Goal: Task Accomplishment & Management: Use online tool/utility

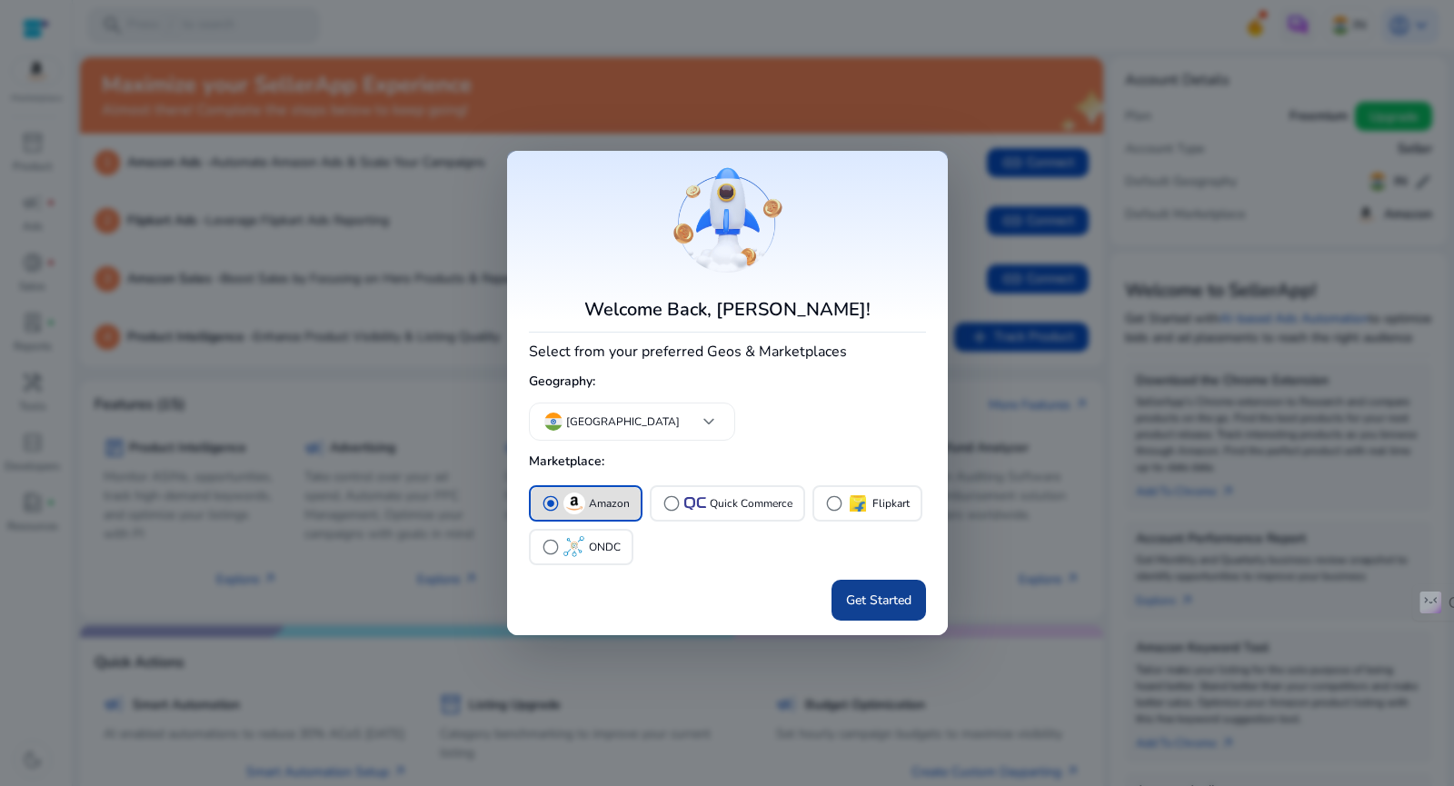
click at [859, 589] on span at bounding box center [878, 601] width 94 height 44
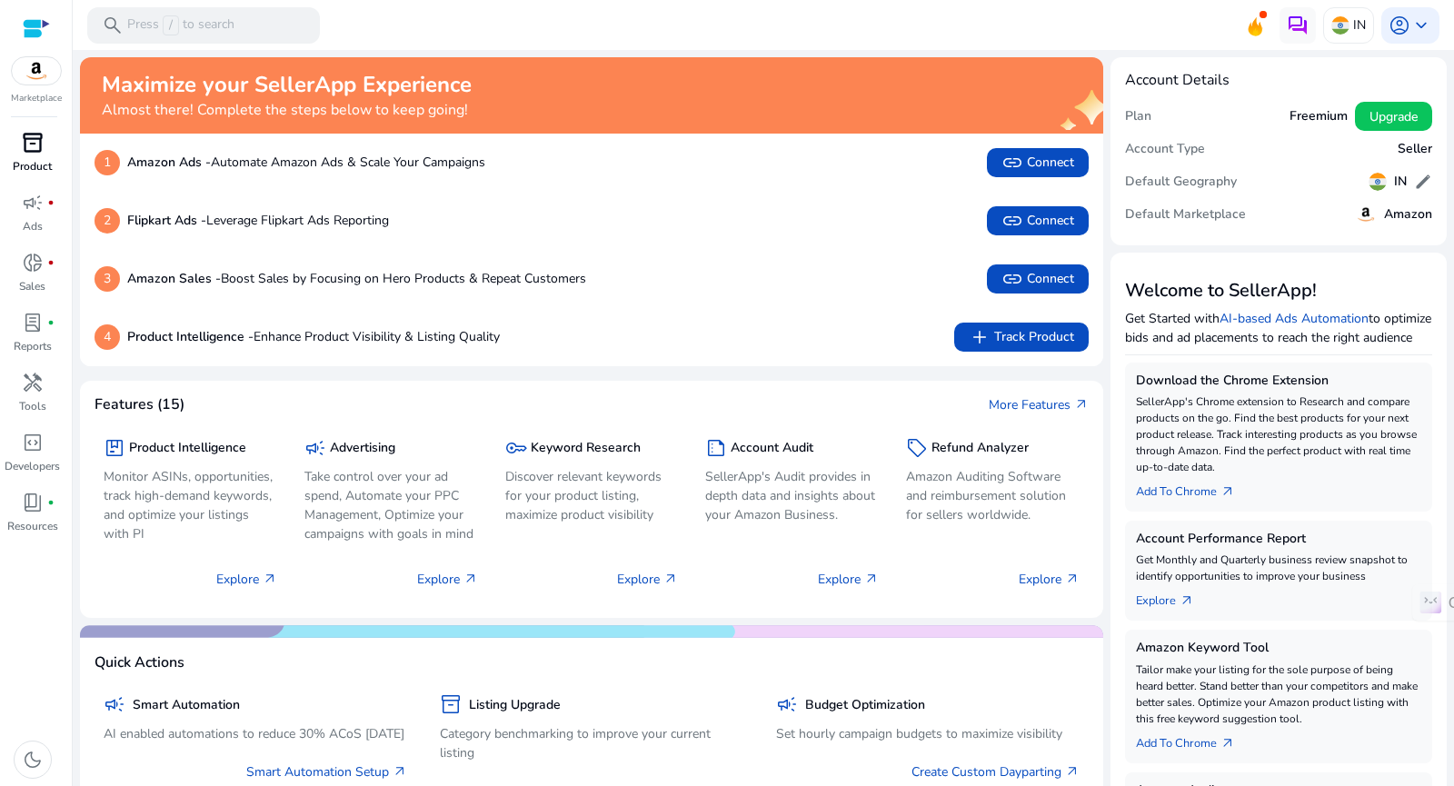
click at [35, 152] on span "inventory_2" at bounding box center [33, 143] width 22 height 22
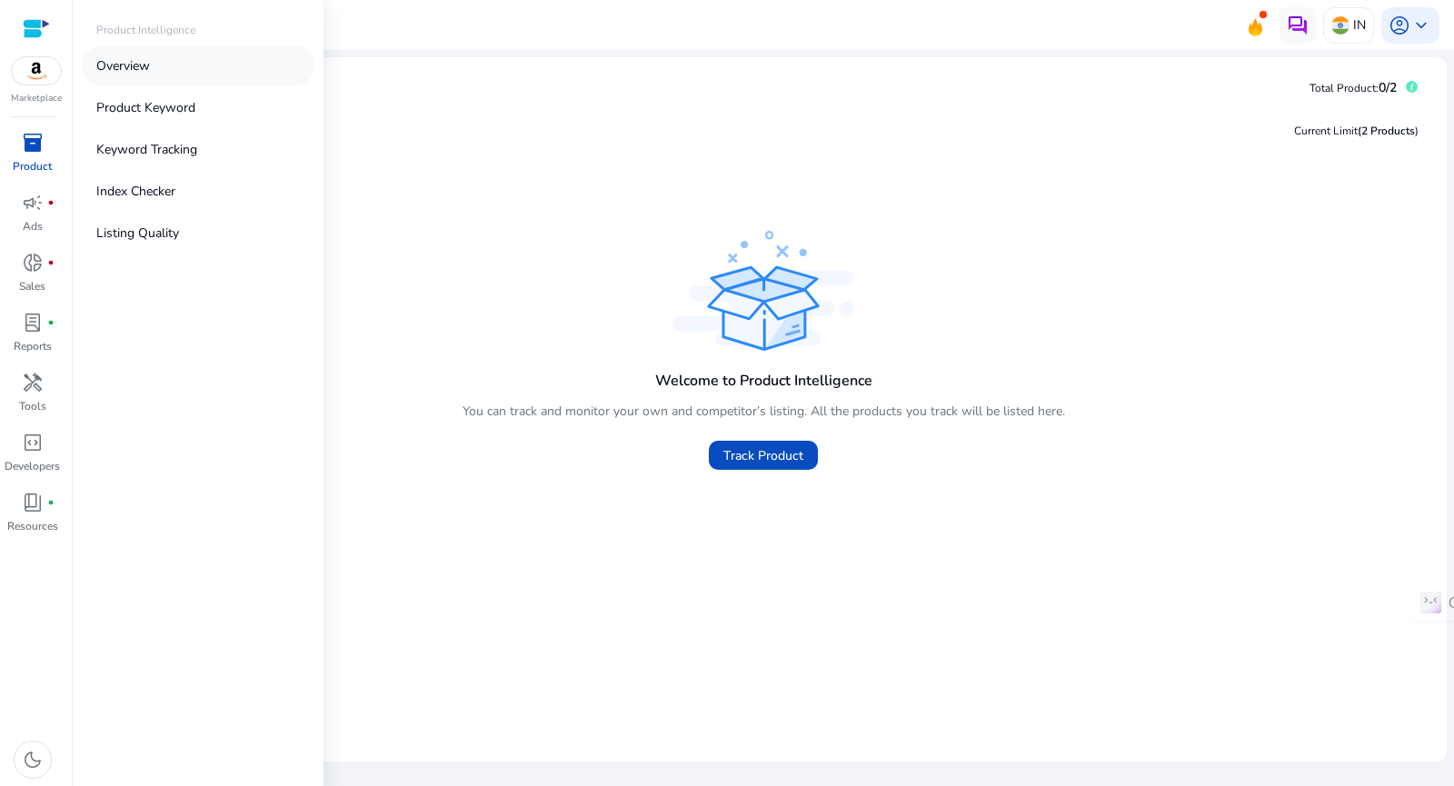
click at [151, 64] on link "Overview" at bounding box center [198, 65] width 233 height 41
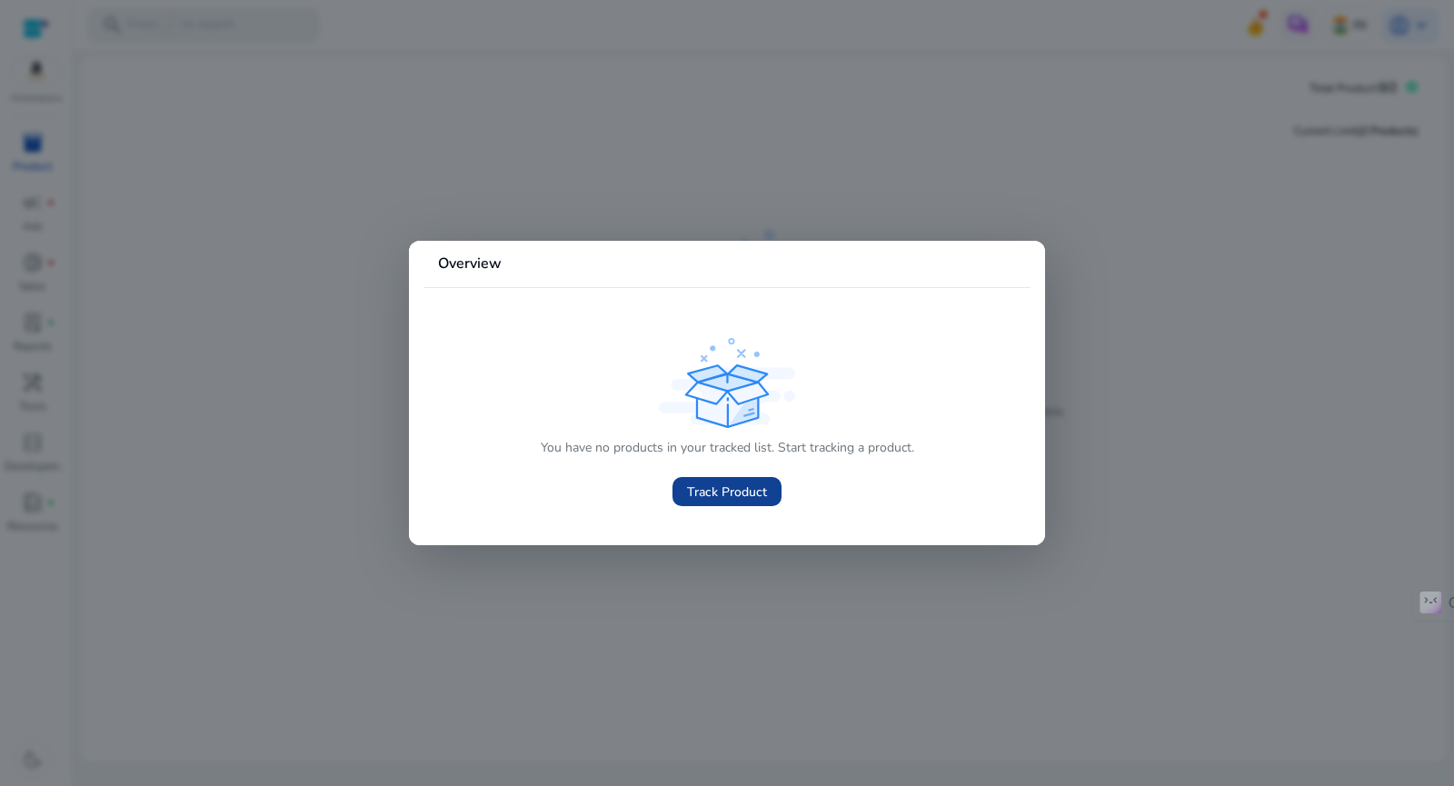
click at [742, 487] on span "Track Product" at bounding box center [727, 491] width 80 height 19
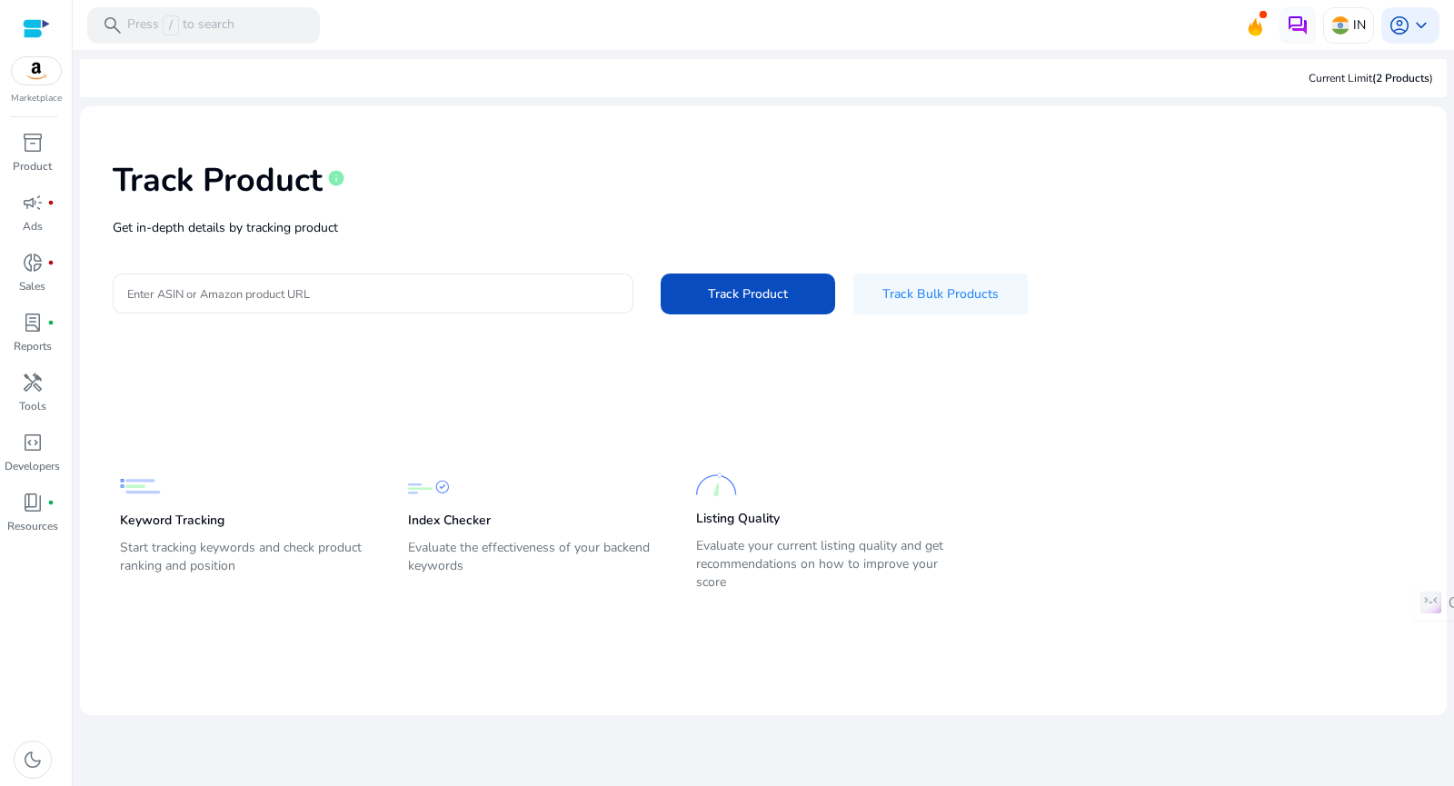
click at [247, 288] on input "Enter ASIN or Amazon product URL" at bounding box center [372, 293] width 491 height 20
click at [184, 303] on div at bounding box center [372, 293] width 491 height 40
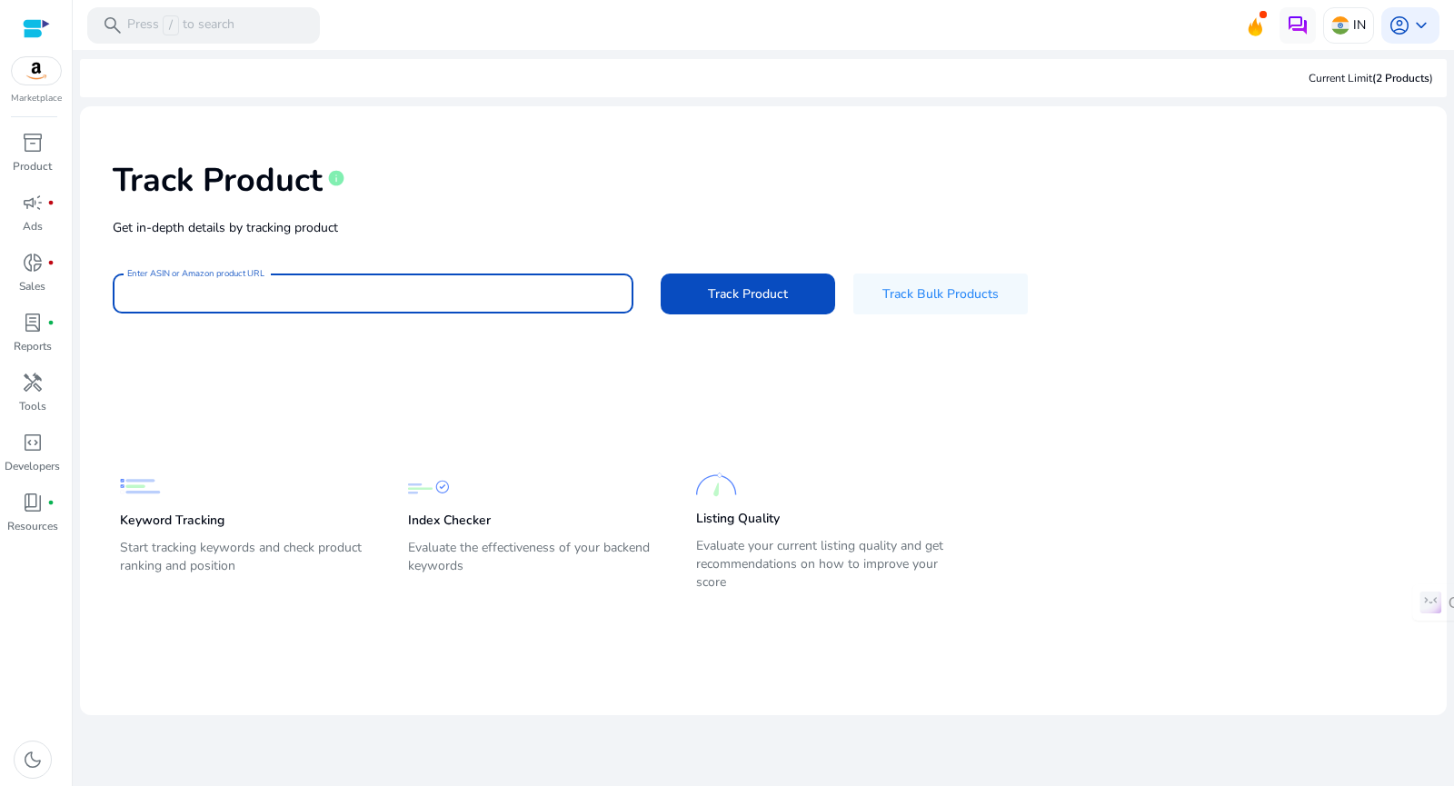
paste input "**********"
type input "**********"
click at [747, 288] on span "Track Product" at bounding box center [748, 293] width 80 height 19
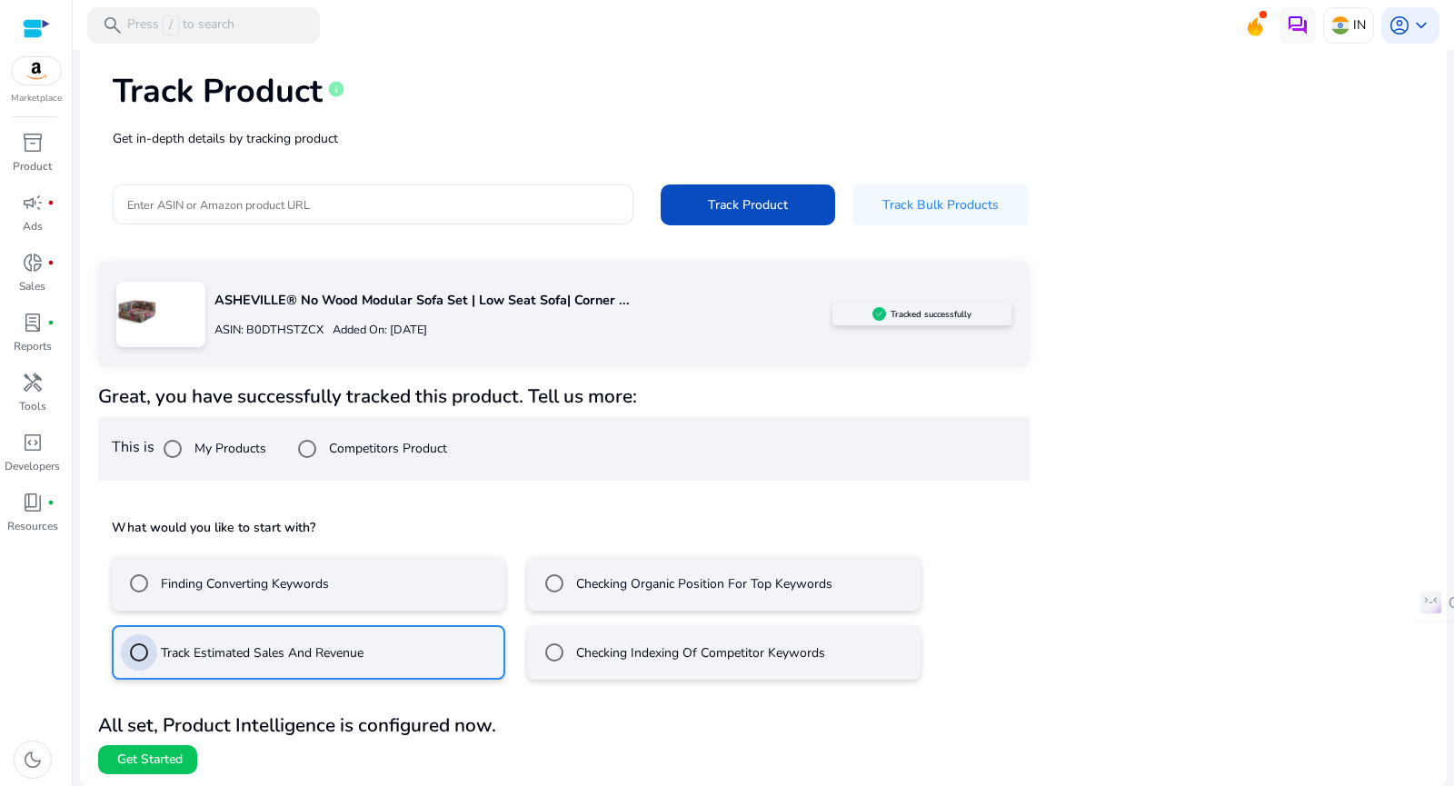
scroll to position [91, 0]
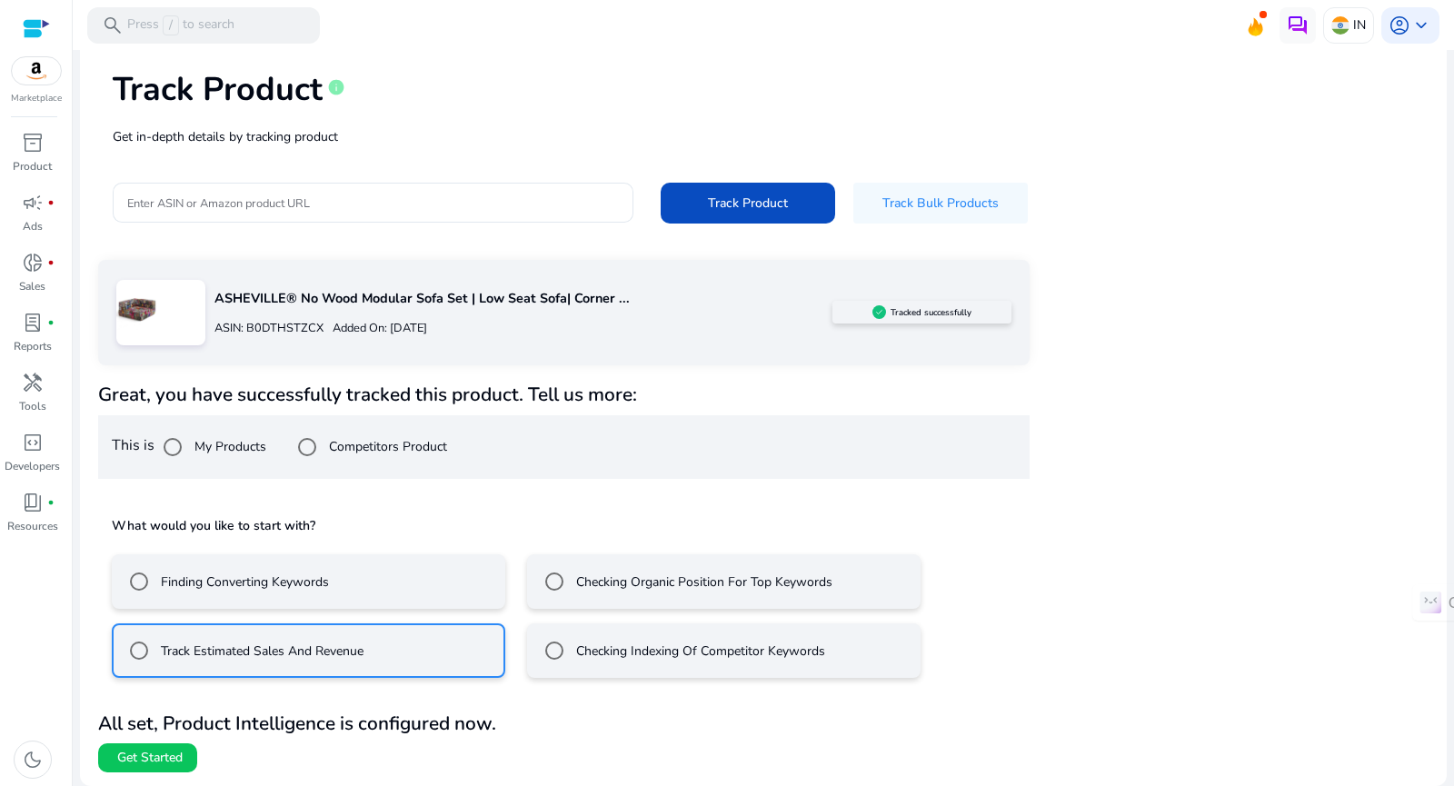
drag, startPoint x: 143, startPoint y: 749, endPoint x: 200, endPoint y: 737, distance: 58.6
click at [144, 749] on span "Get Started" at bounding box center [149, 758] width 65 height 18
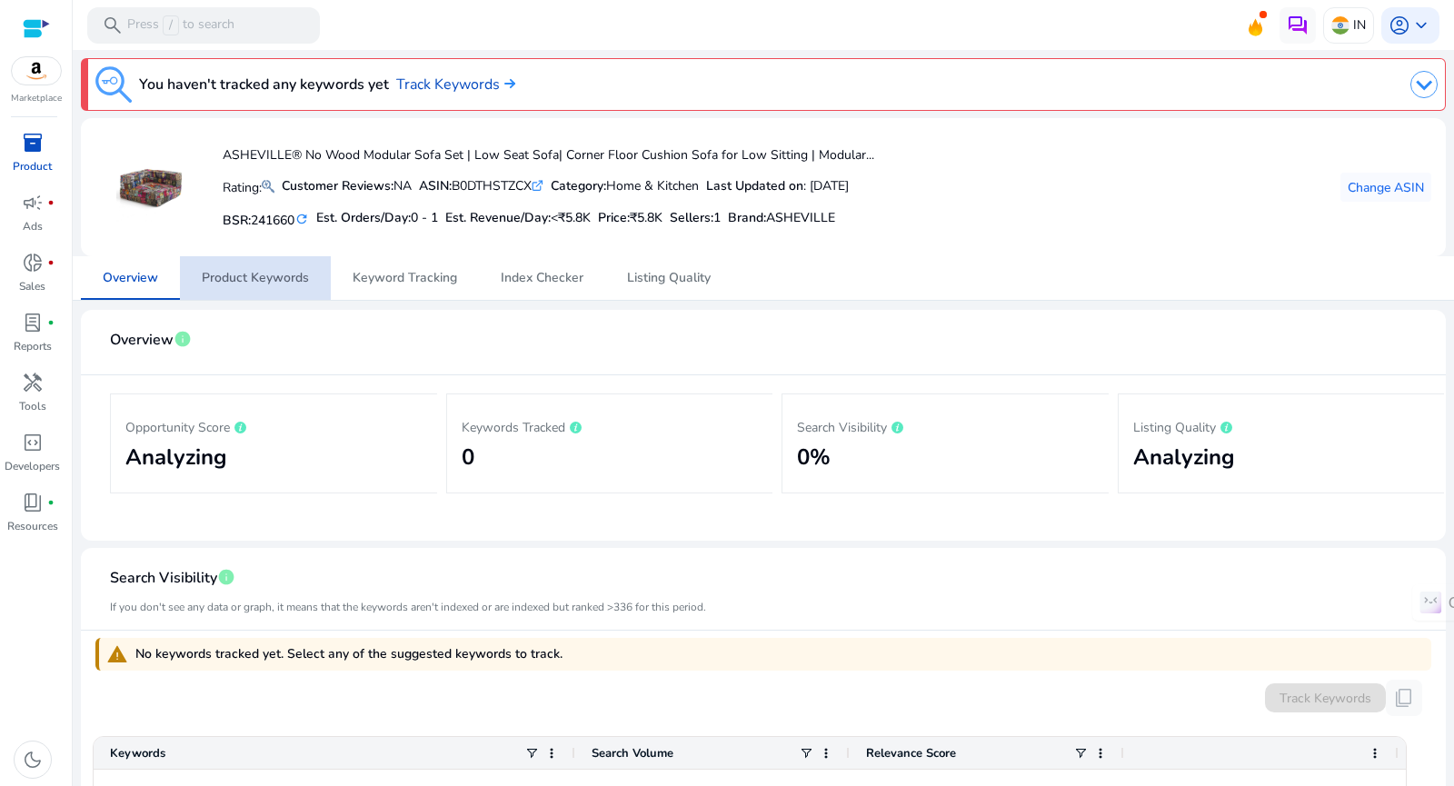
click at [278, 284] on span "Product Keywords" at bounding box center [255, 278] width 107 height 13
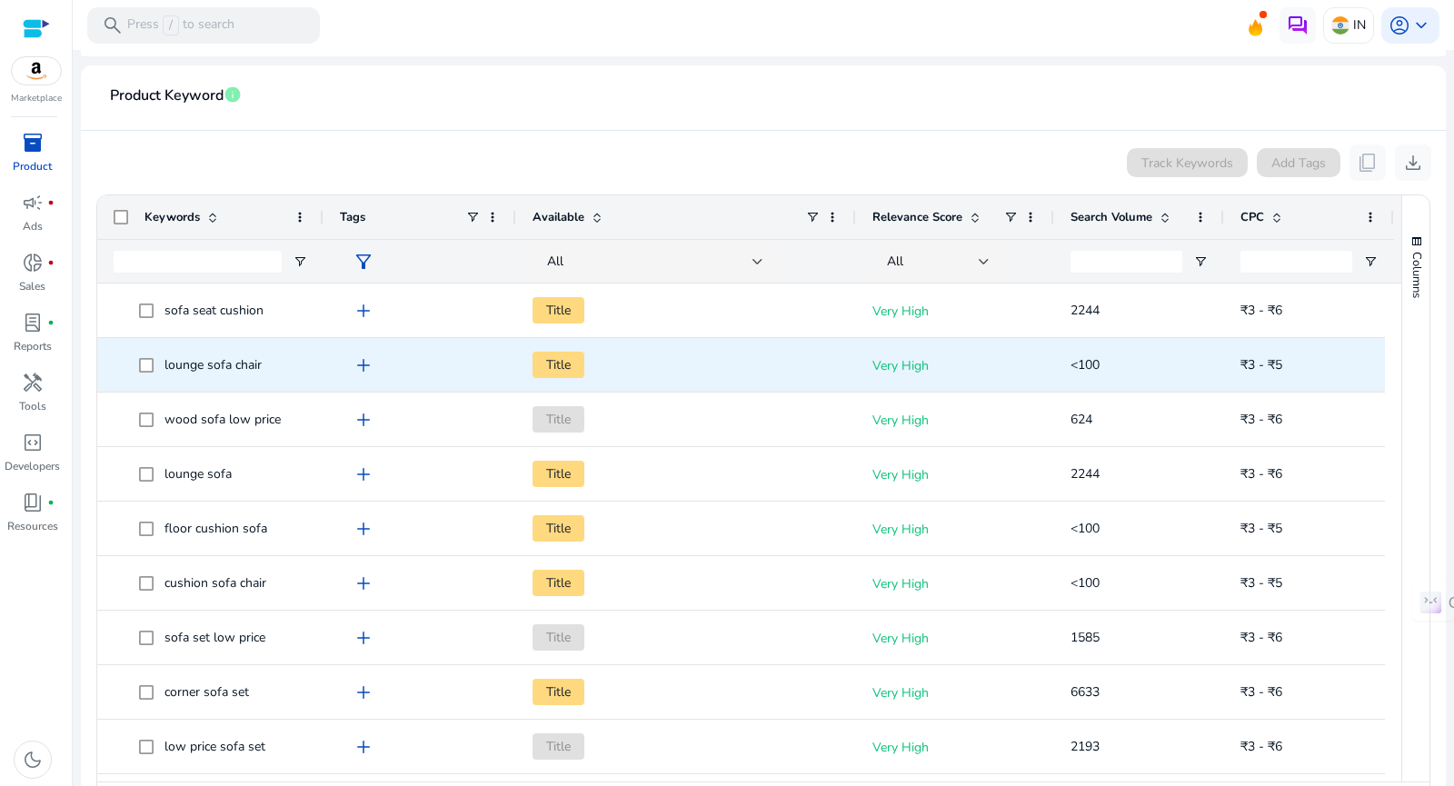
scroll to position [248, 0]
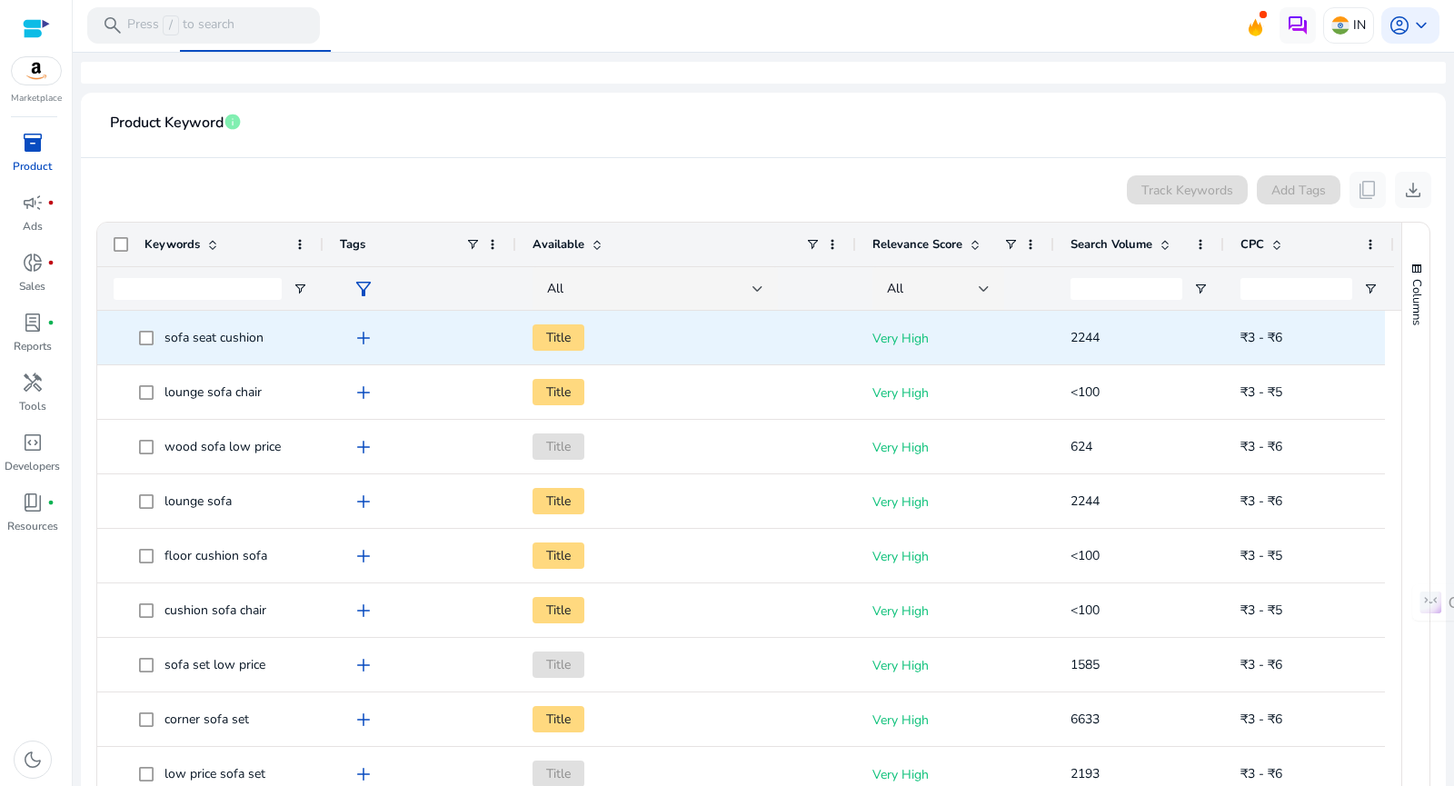
click at [559, 333] on span "Title" at bounding box center [558, 337] width 52 height 26
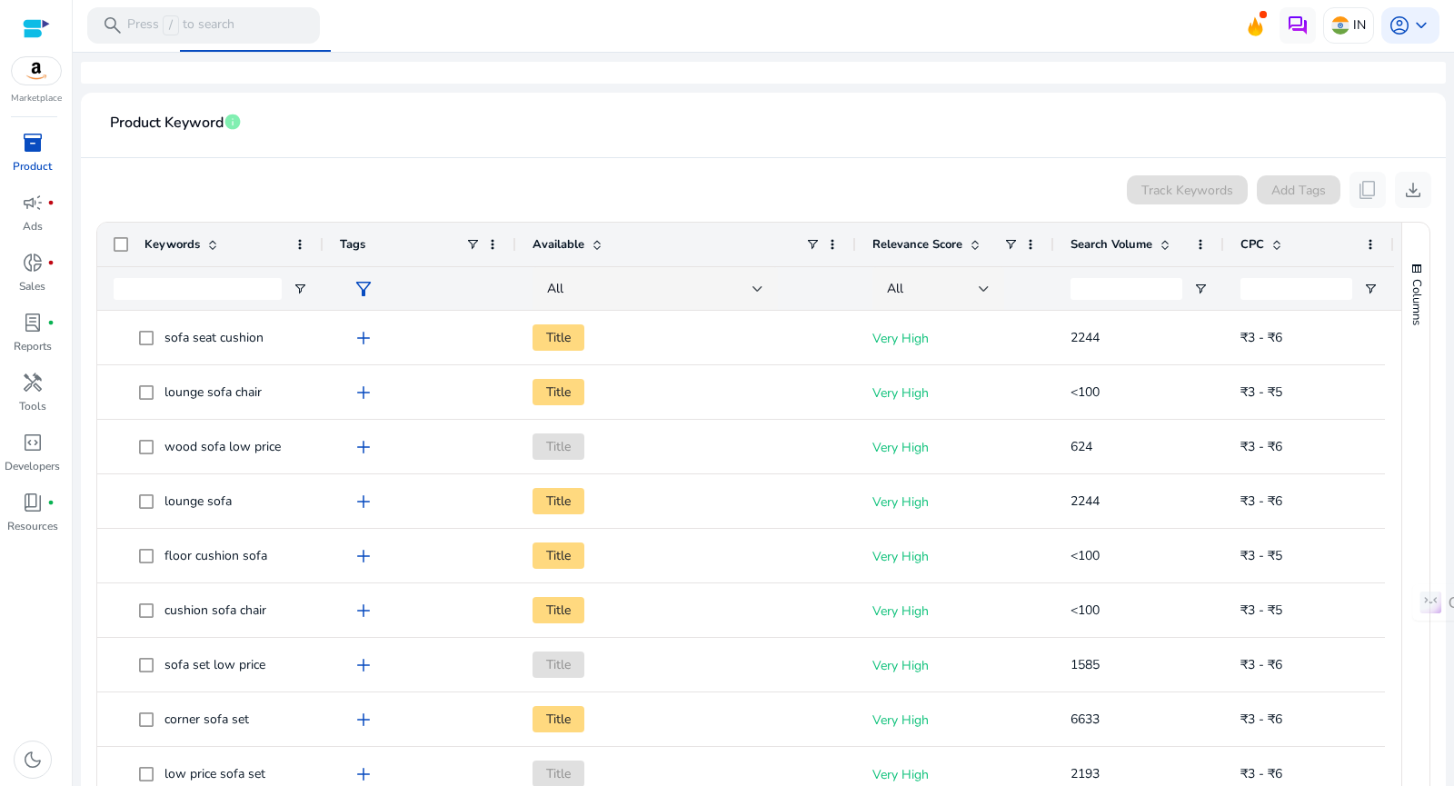
click at [634, 174] on div "Track Keywords Add Tags content_copy download" at bounding box center [762, 190] width 1335 height 36
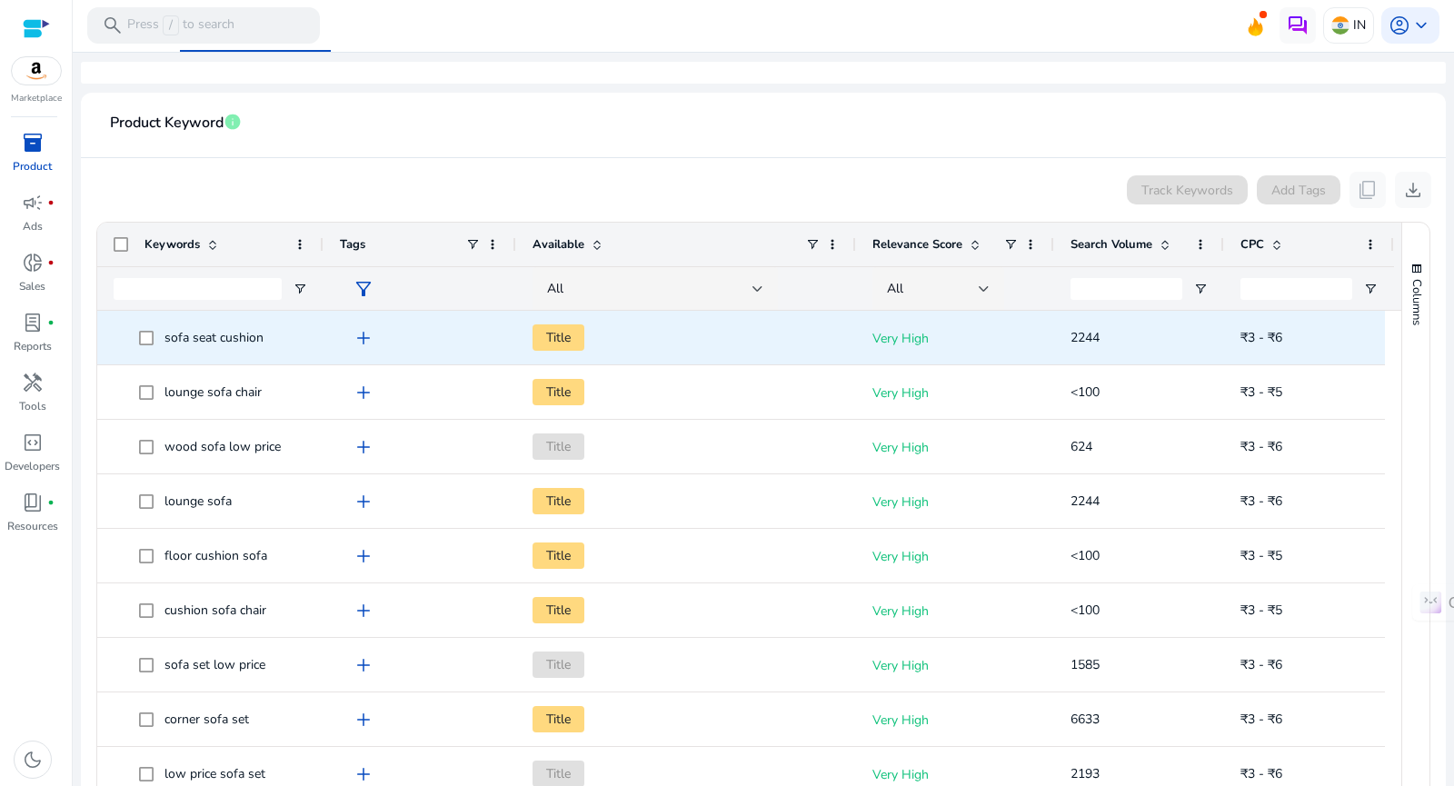
click at [907, 337] on p "Very High" at bounding box center [954, 338] width 165 height 37
click at [907, 336] on p "Very High" at bounding box center [954, 338] width 165 height 37
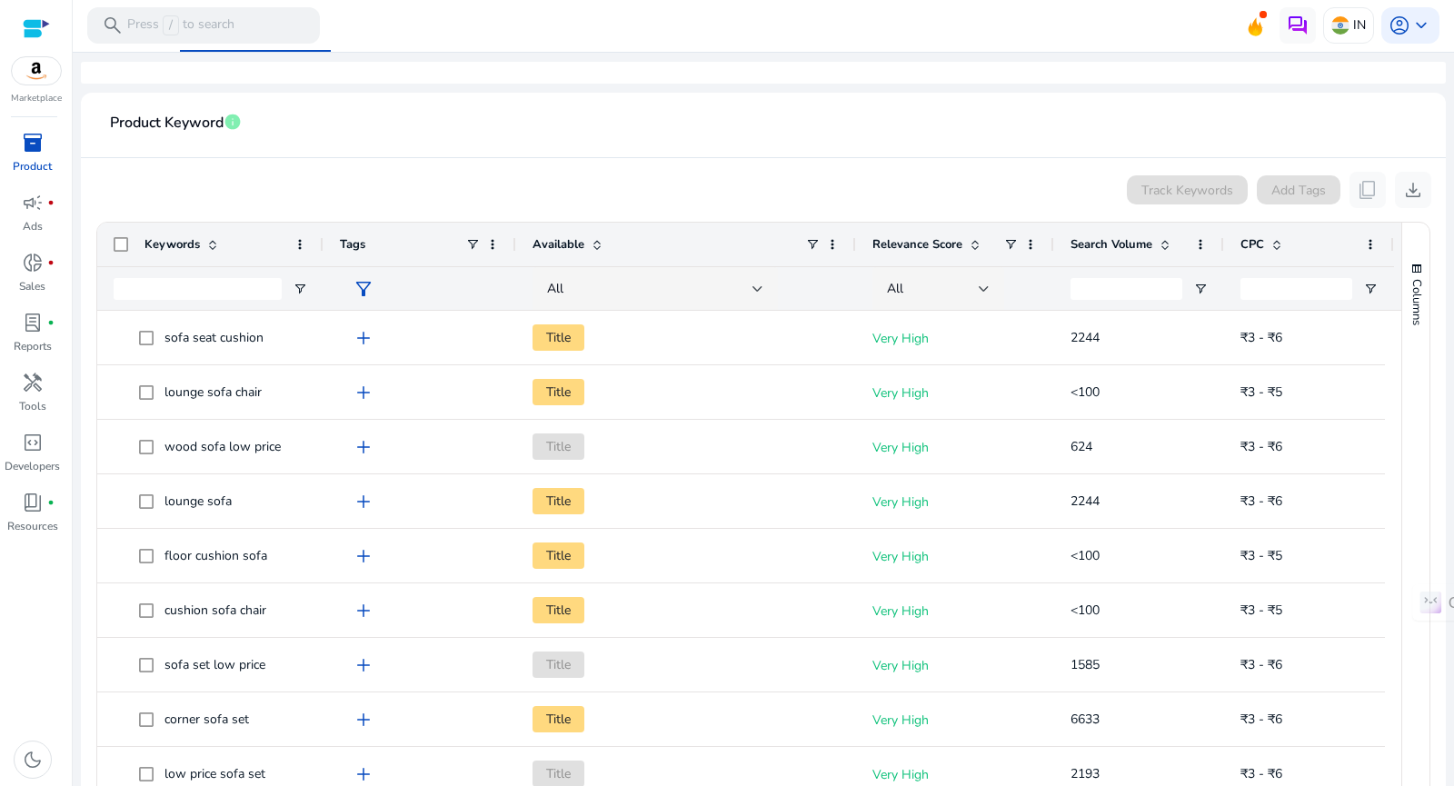
click at [707, 236] on div "Available" at bounding box center [668, 244] width 273 height 35
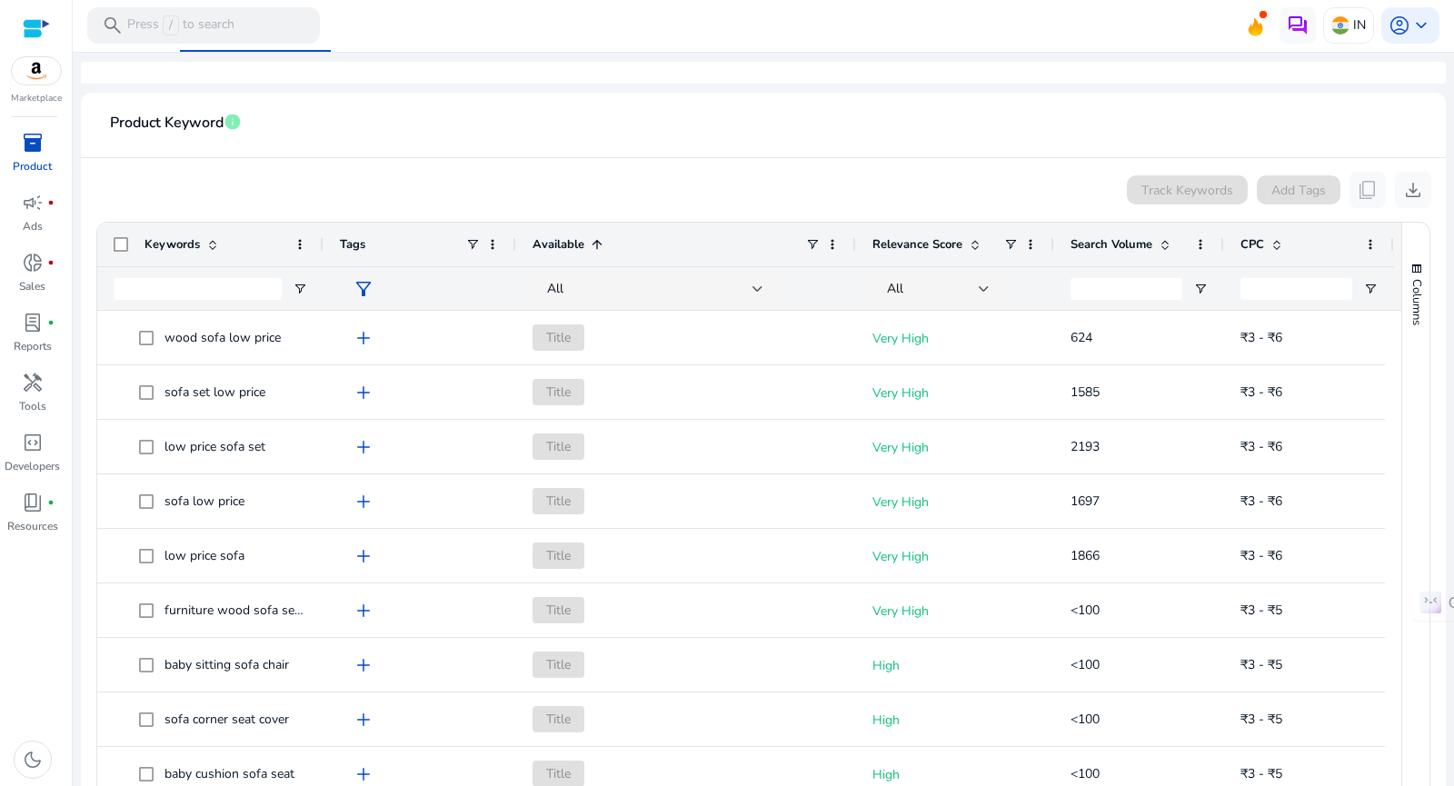
click at [695, 246] on div "Available 1" at bounding box center [668, 244] width 273 height 35
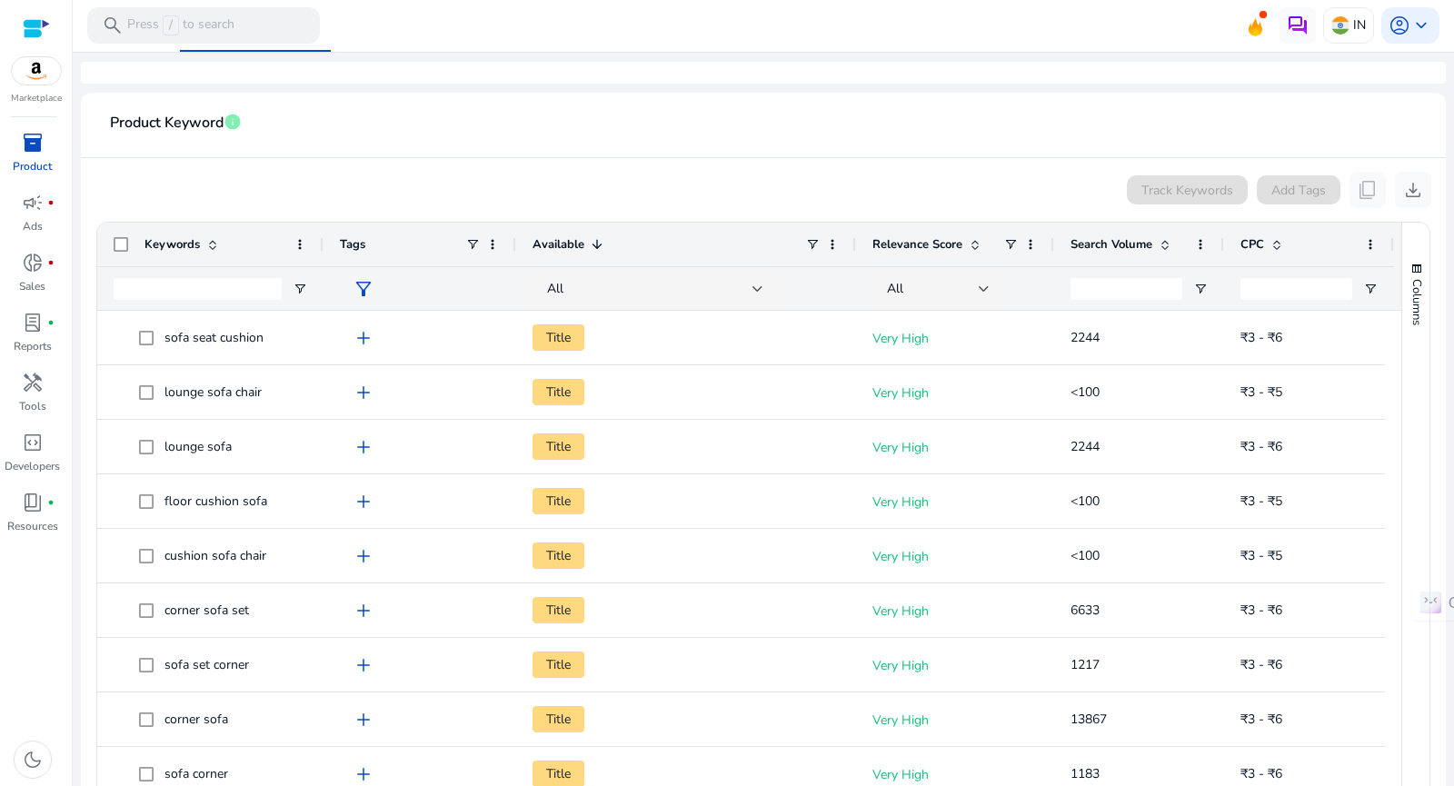
click at [674, 164] on app-product-keyword-grid "Track Keywords Add Tags content_copy download Press SPACE to select this row. D…" at bounding box center [762, 510] width 1335 height 704
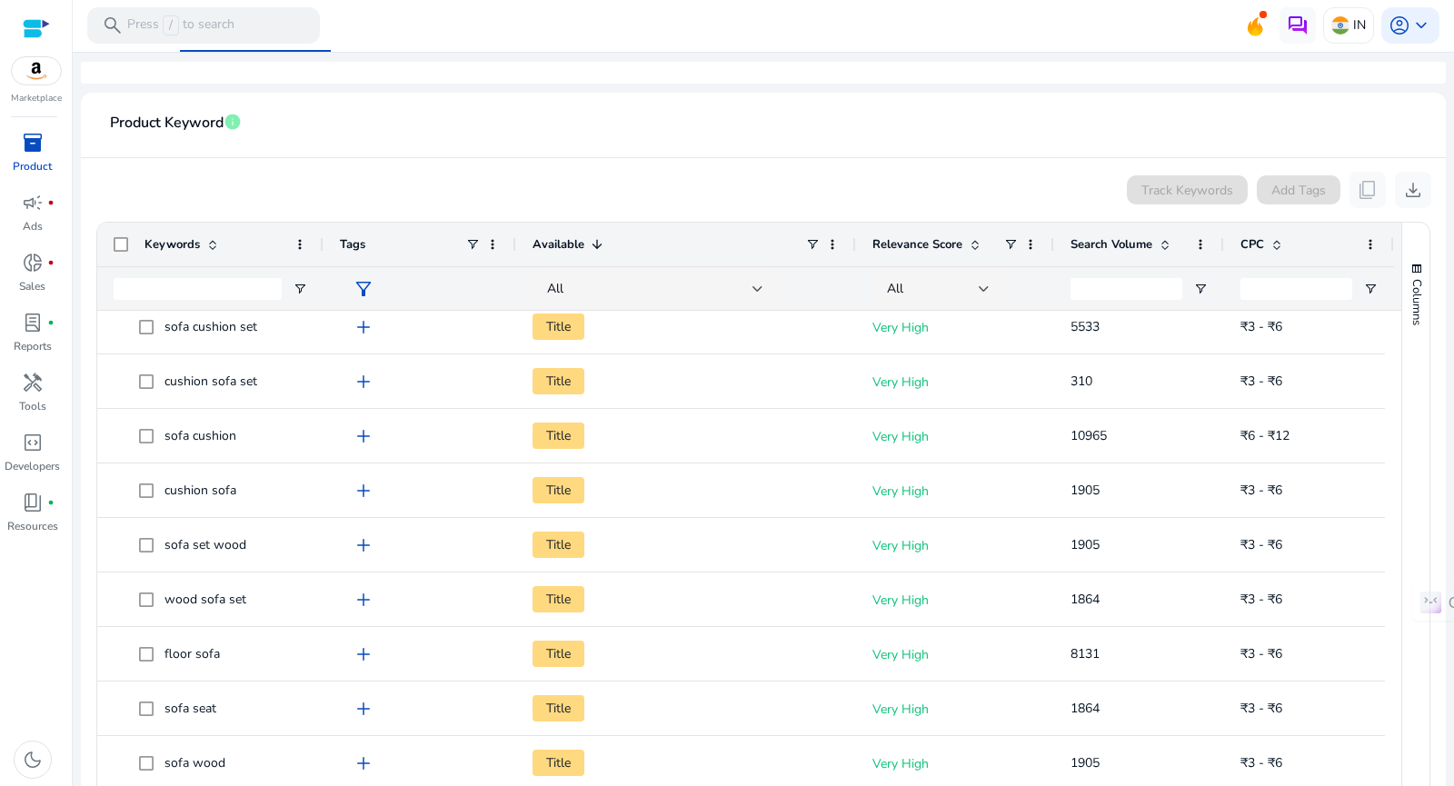
scroll to position [0, 0]
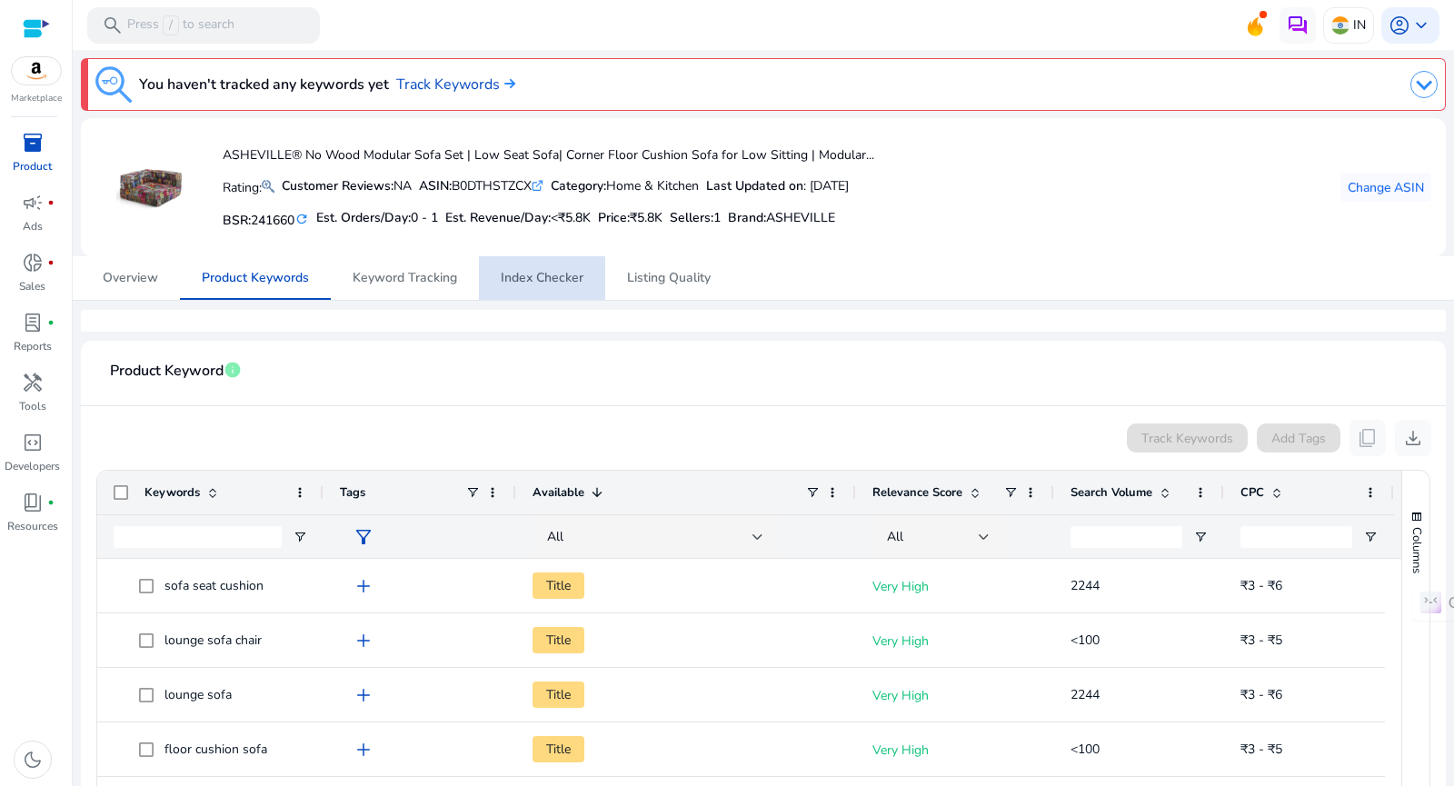
click at [541, 273] on span "Index Checker" at bounding box center [542, 278] width 83 height 13
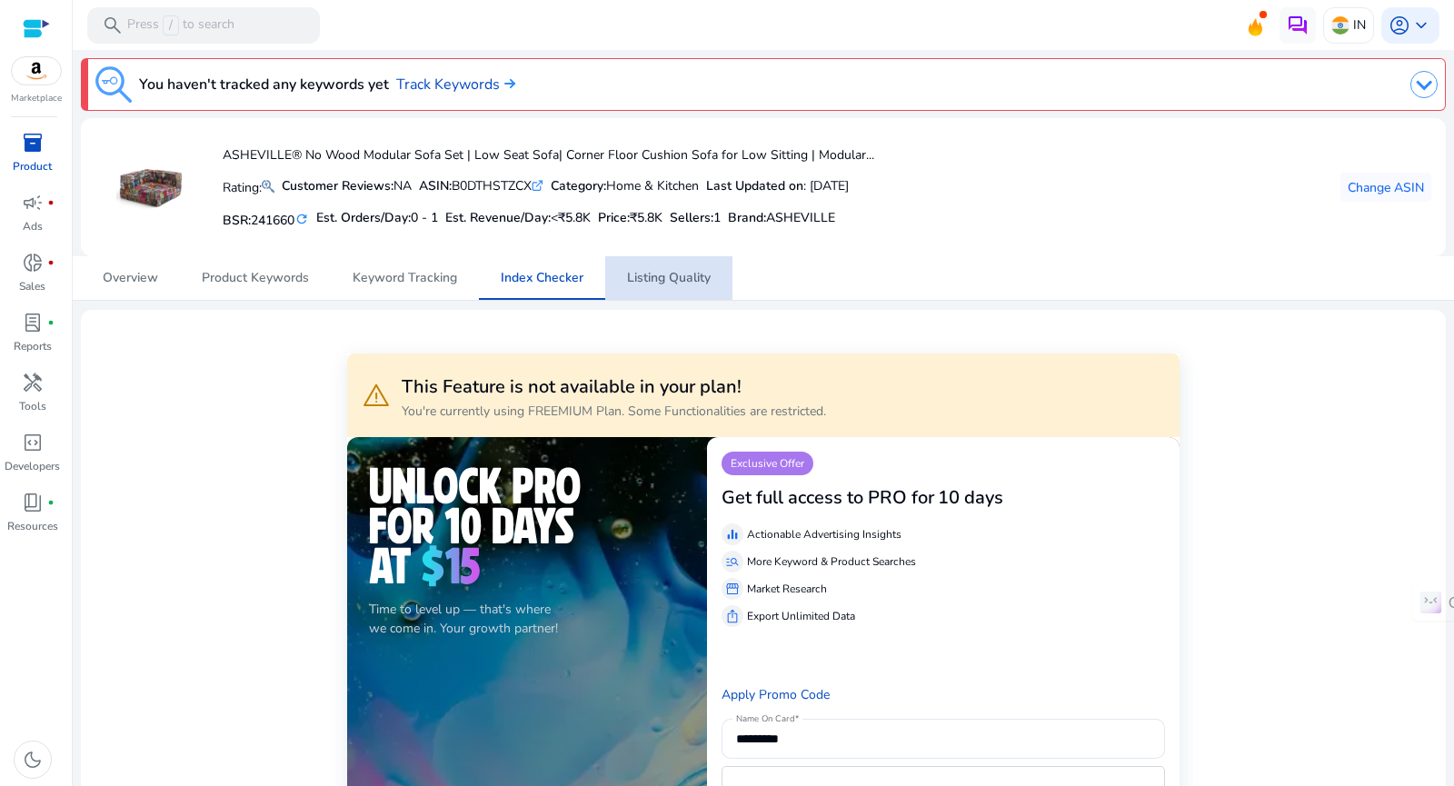
click at [684, 280] on span "Listing Quality" at bounding box center [669, 278] width 84 height 13
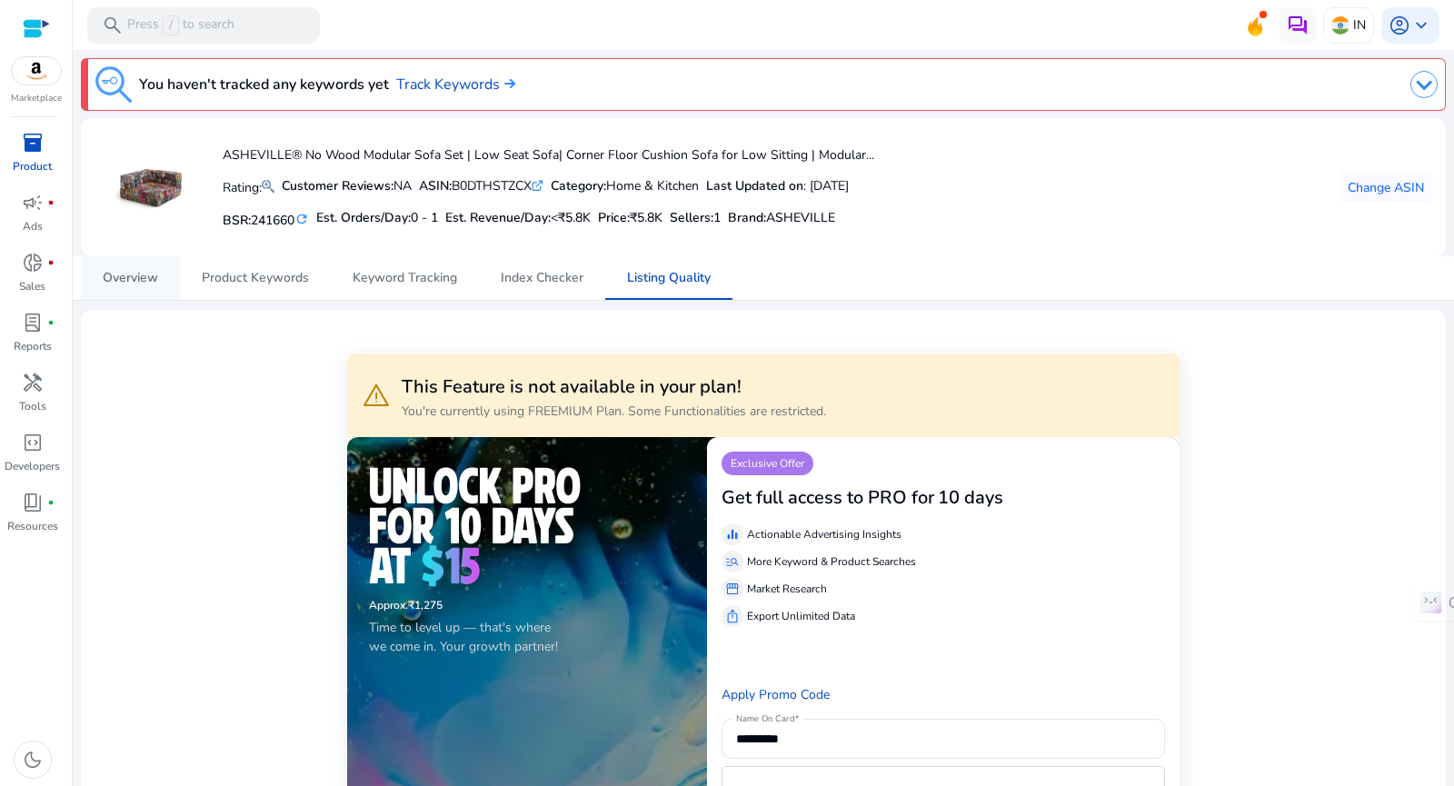
click at [124, 279] on span "Overview" at bounding box center [130, 278] width 55 height 13
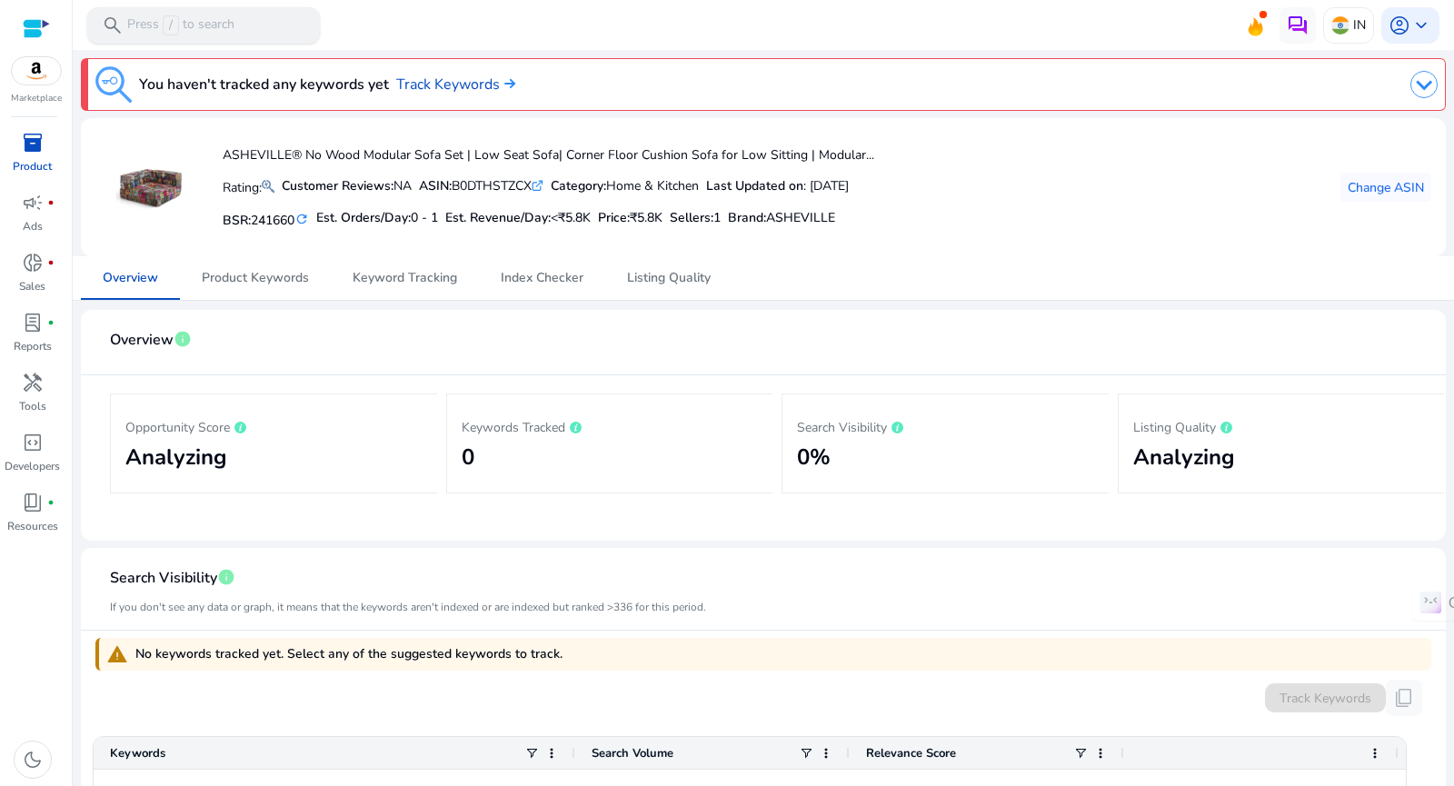
click at [226, 19] on p "Press / to search" at bounding box center [180, 25] width 107 height 20
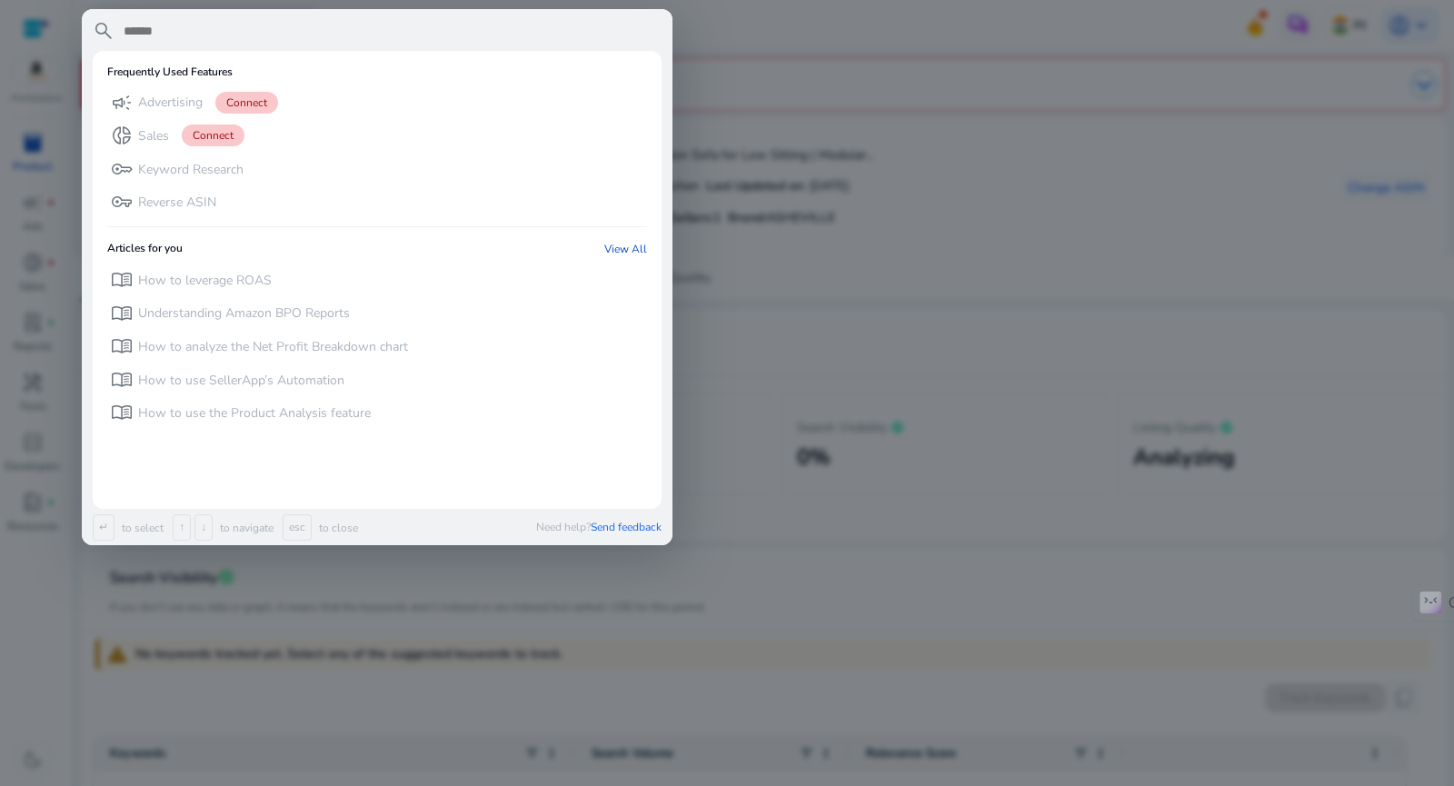
click at [847, 42] on div at bounding box center [727, 393] width 1454 height 786
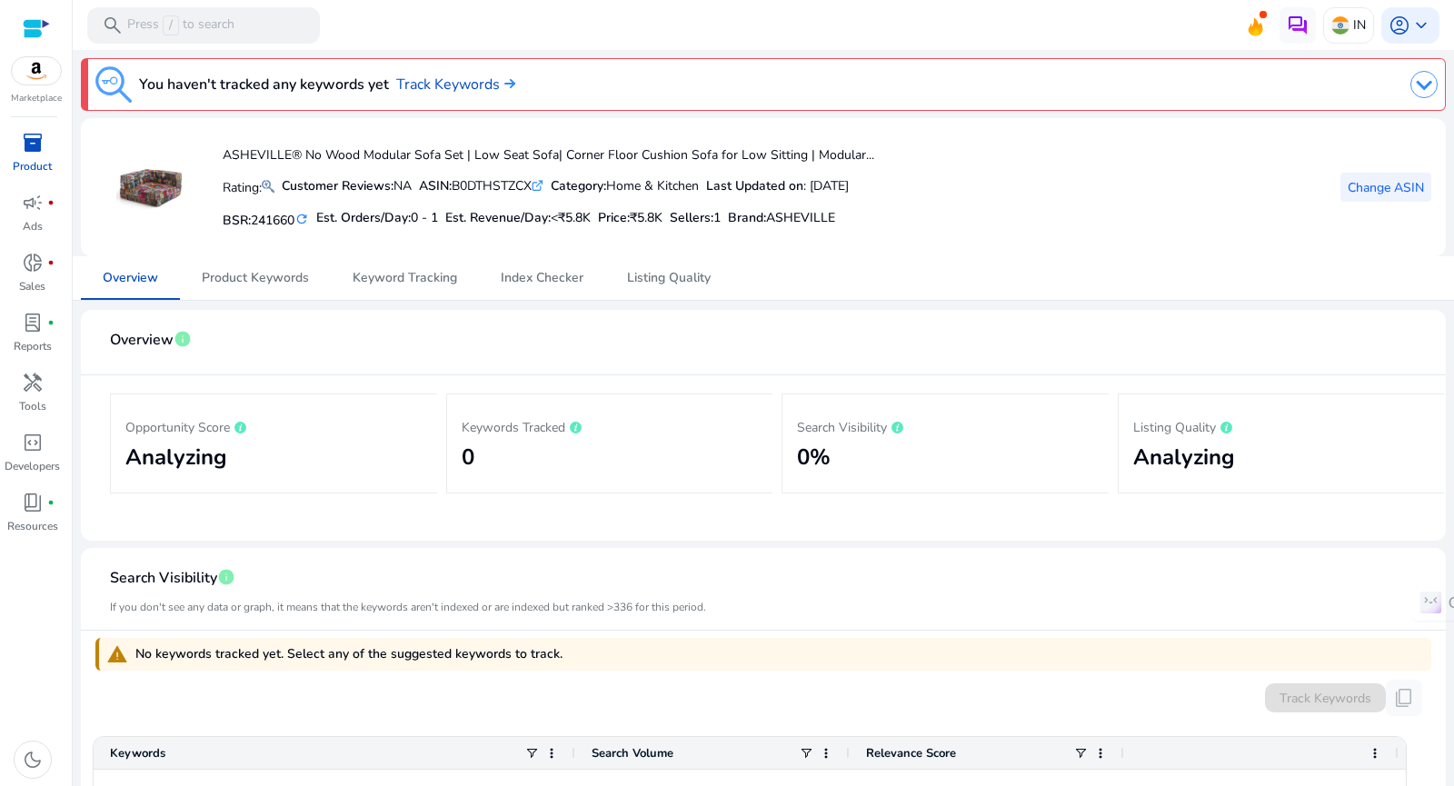
click at [1373, 192] on span "Change ASIN" at bounding box center [1385, 187] width 76 height 19
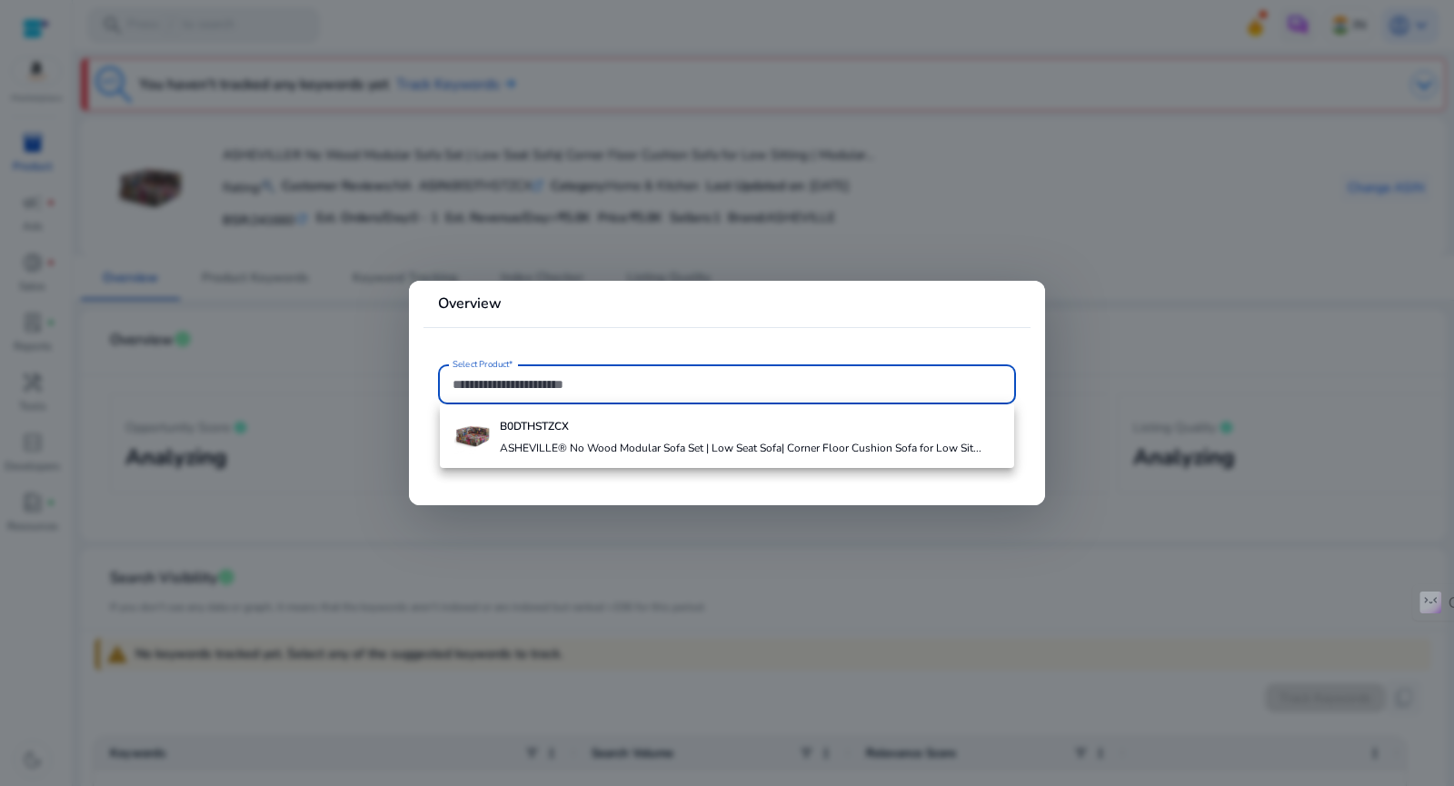
paste input "**********"
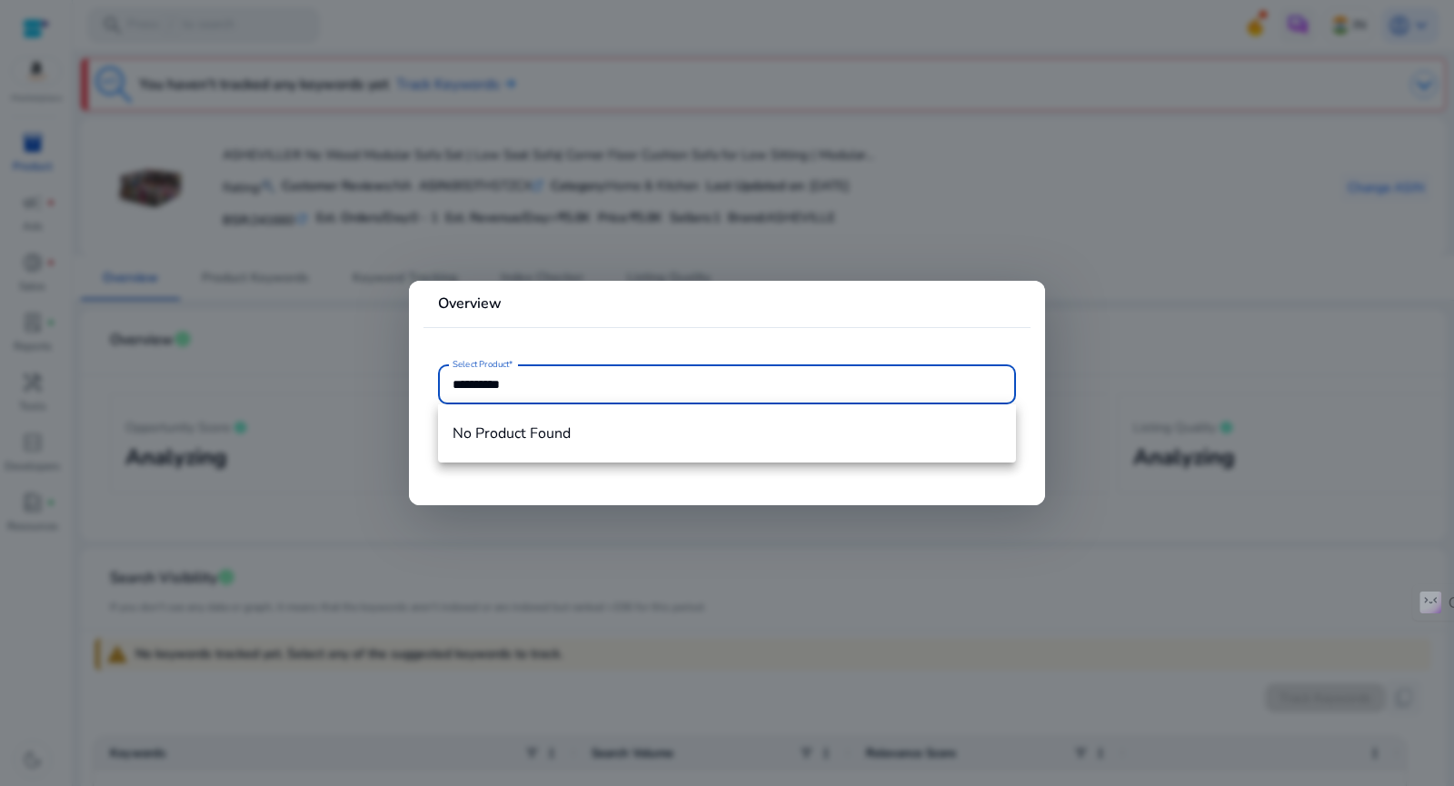
click at [609, 385] on input "**********" at bounding box center [726, 384] width 549 height 20
type input "**********"
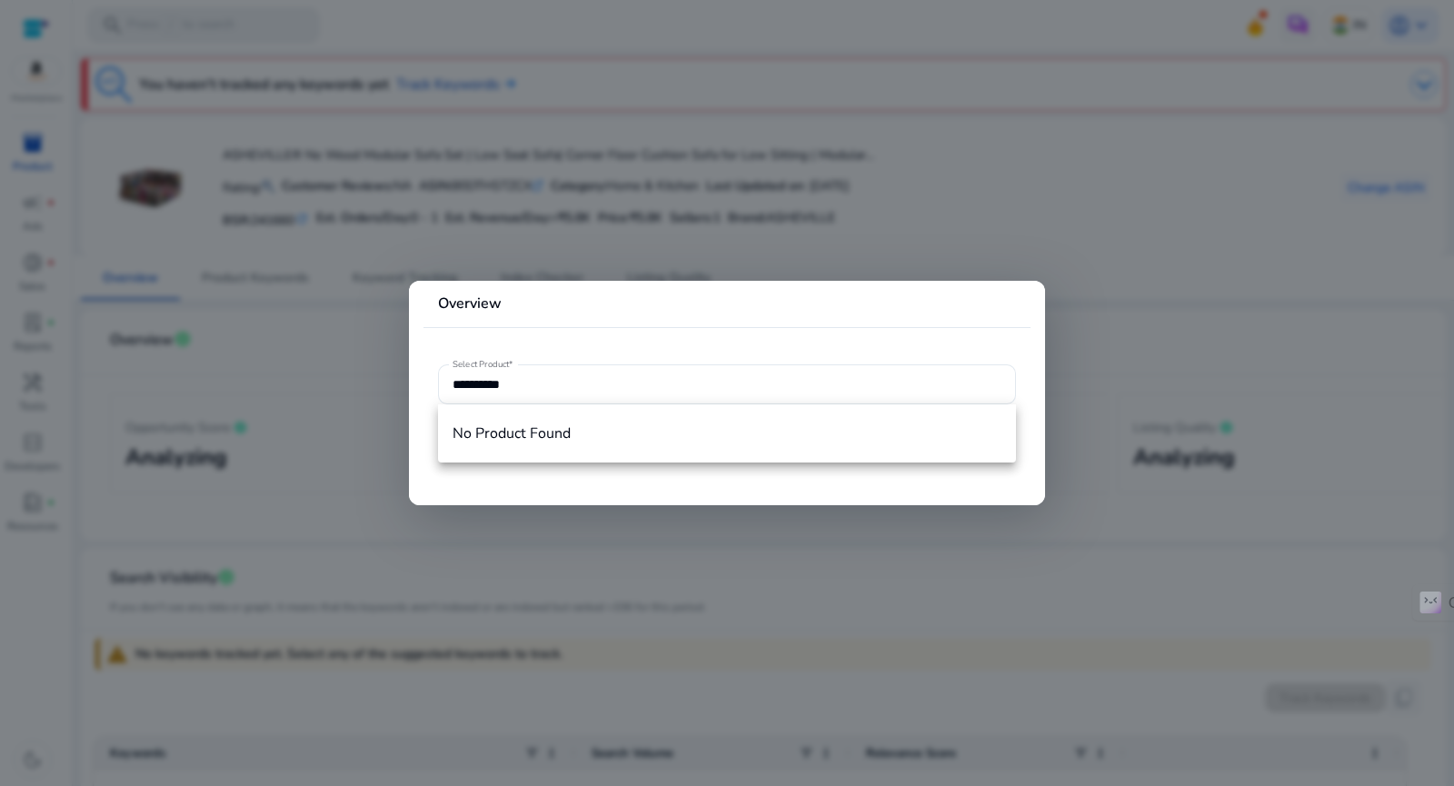
click at [1067, 316] on div at bounding box center [727, 393] width 1454 height 786
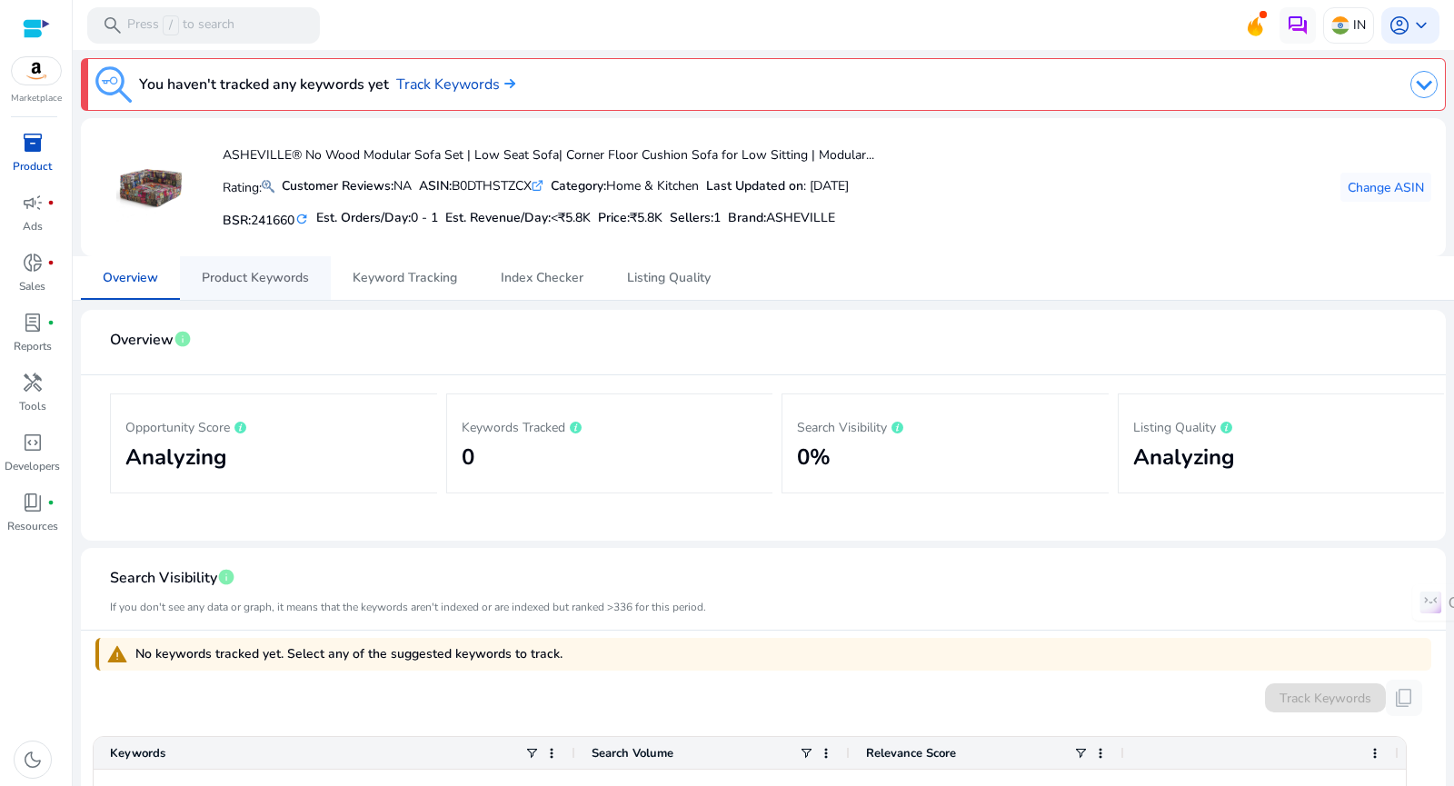
click at [269, 279] on span "Product Keywords" at bounding box center [255, 278] width 107 height 13
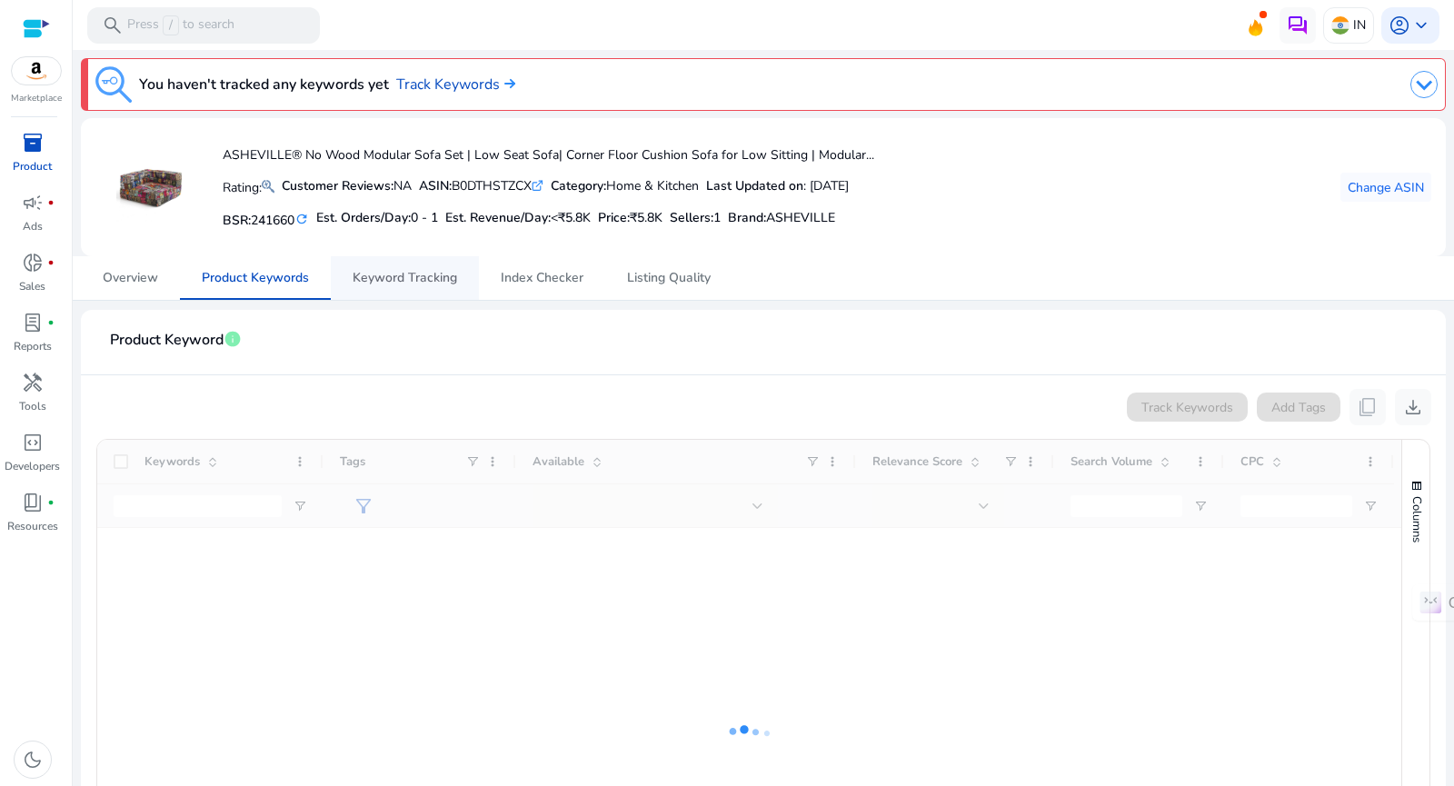
click at [415, 284] on span "Keyword Tracking" at bounding box center [404, 278] width 104 height 13
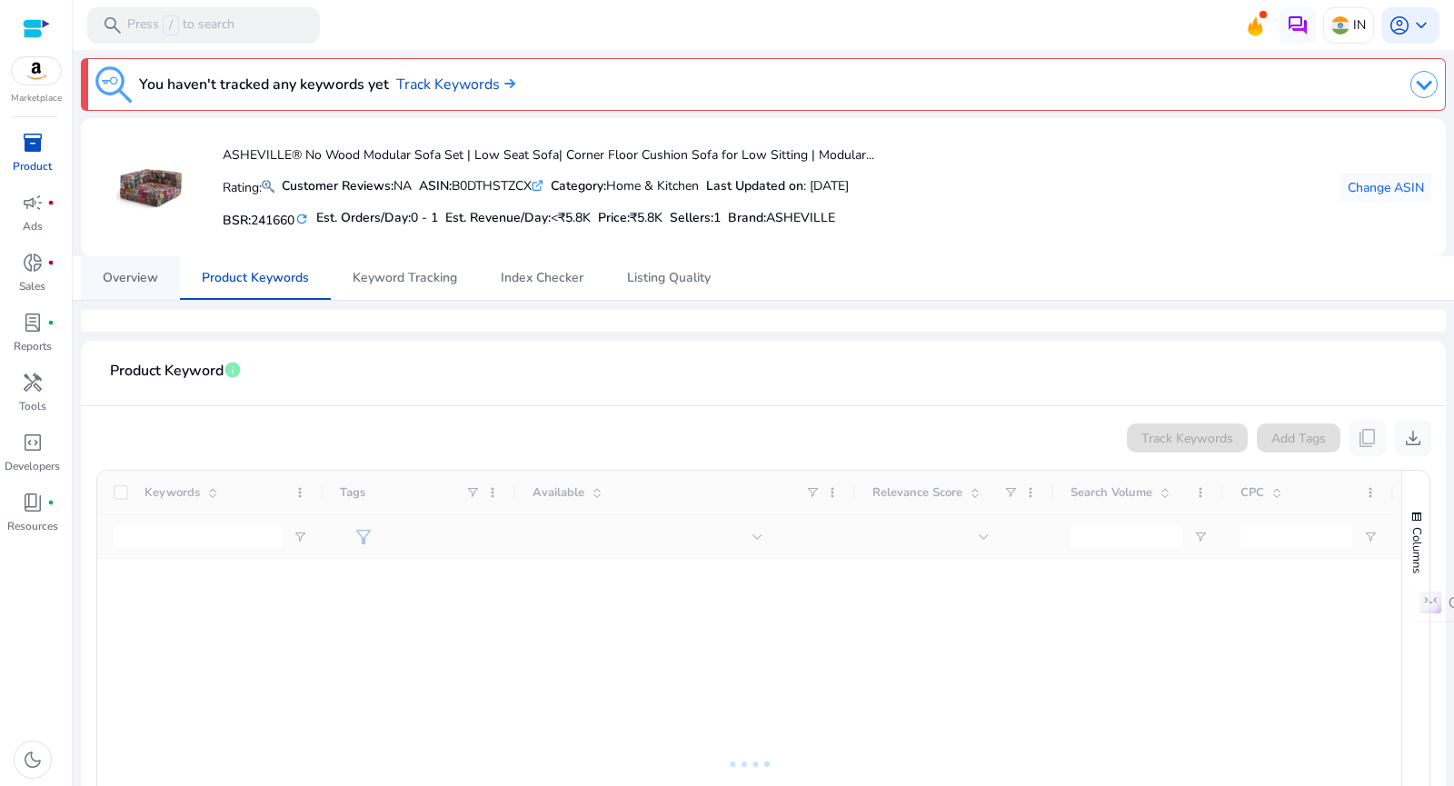
click at [120, 289] on span "Overview" at bounding box center [130, 278] width 55 height 44
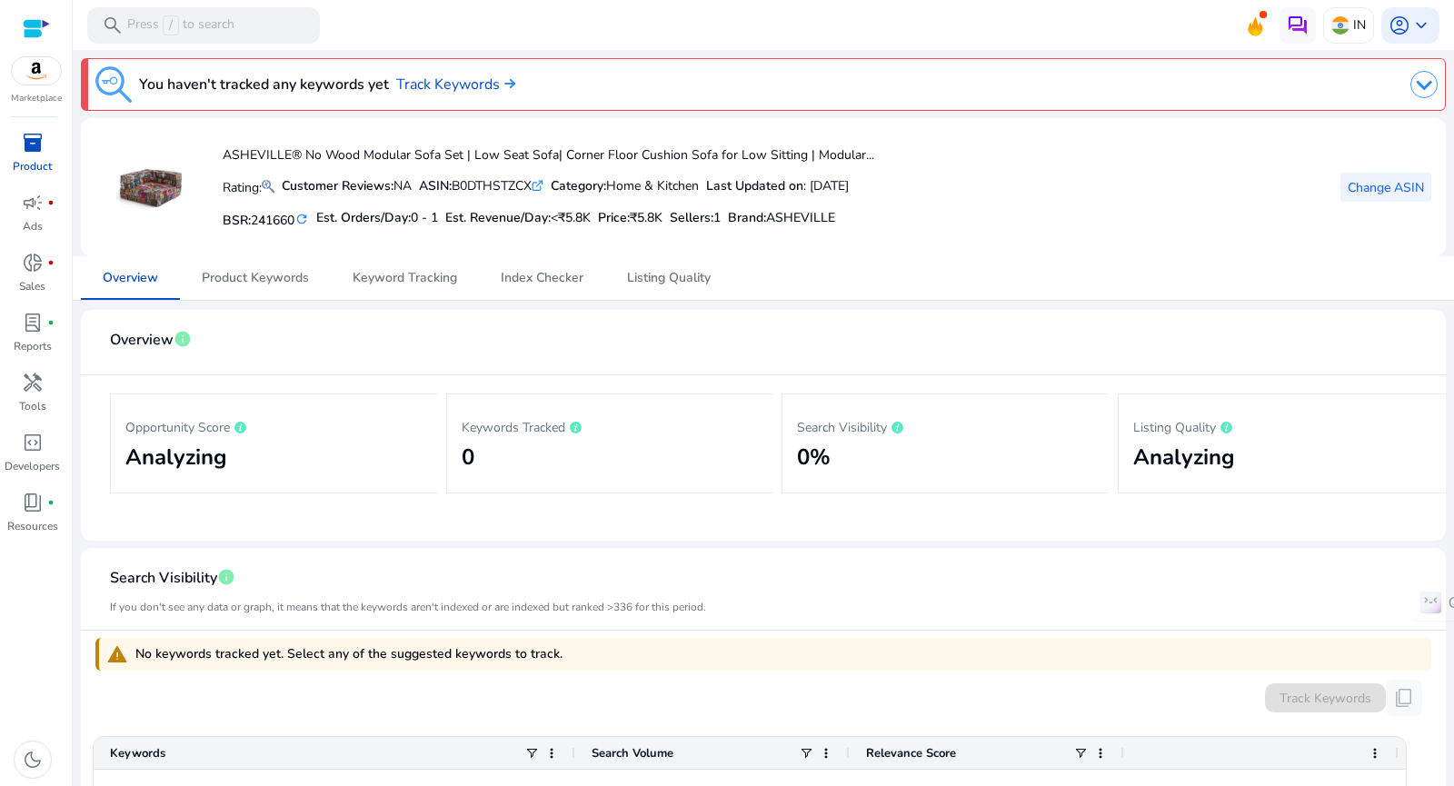
click at [1371, 181] on span "Change ASIN" at bounding box center [1385, 187] width 76 height 19
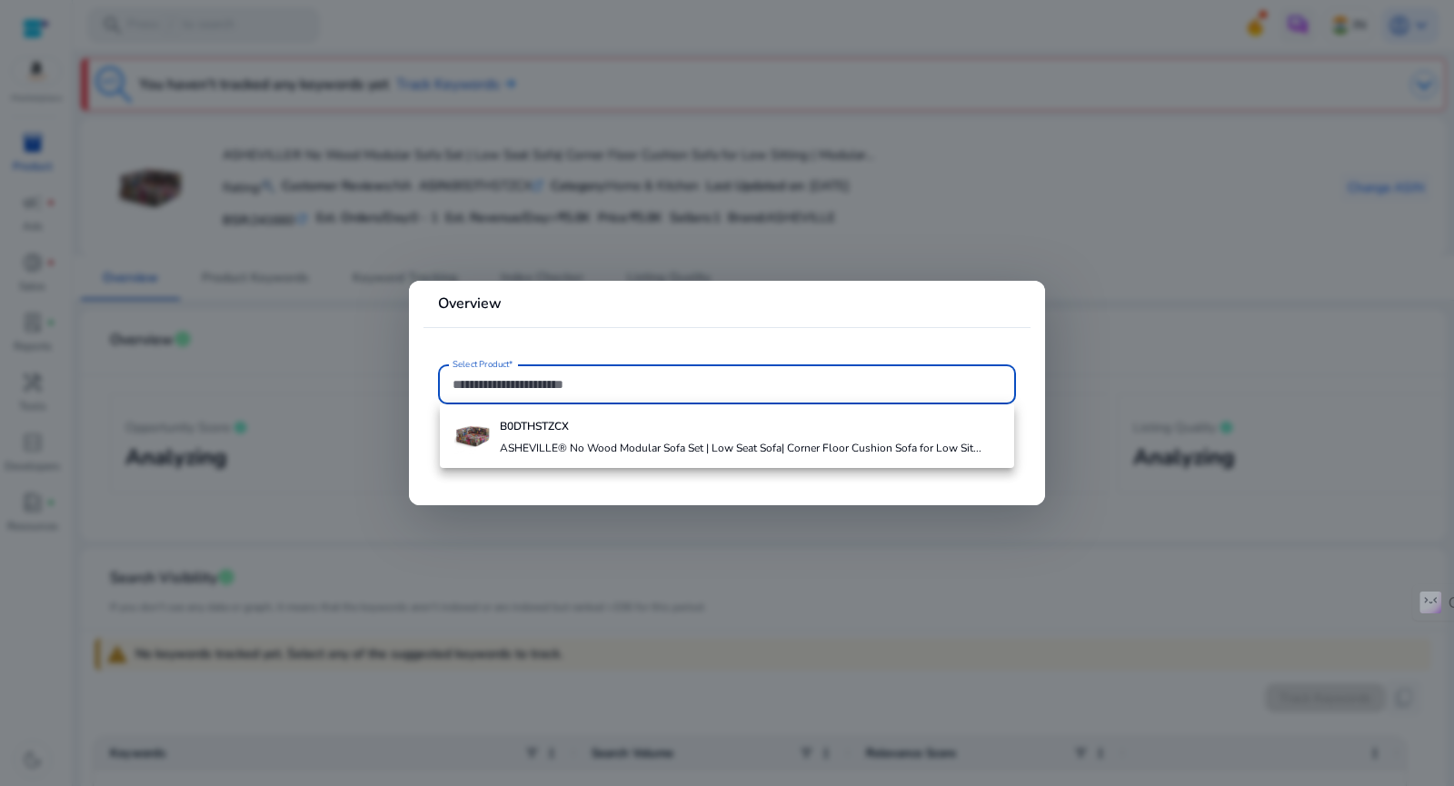
paste input "**********"
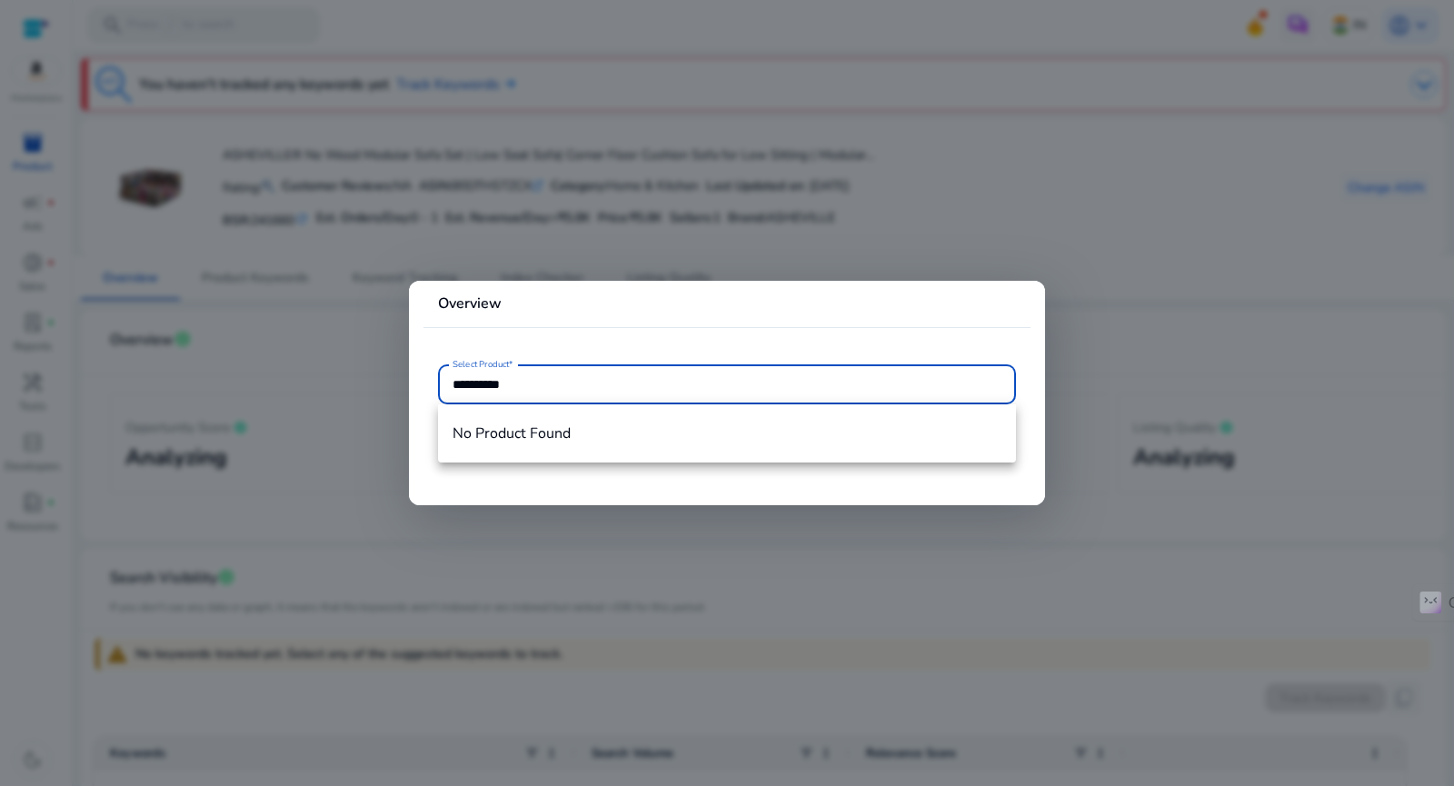
click at [472, 388] on input "**********" at bounding box center [726, 384] width 549 height 20
type input "*"
type input "**********"
click at [1047, 340] on div at bounding box center [727, 393] width 1454 height 786
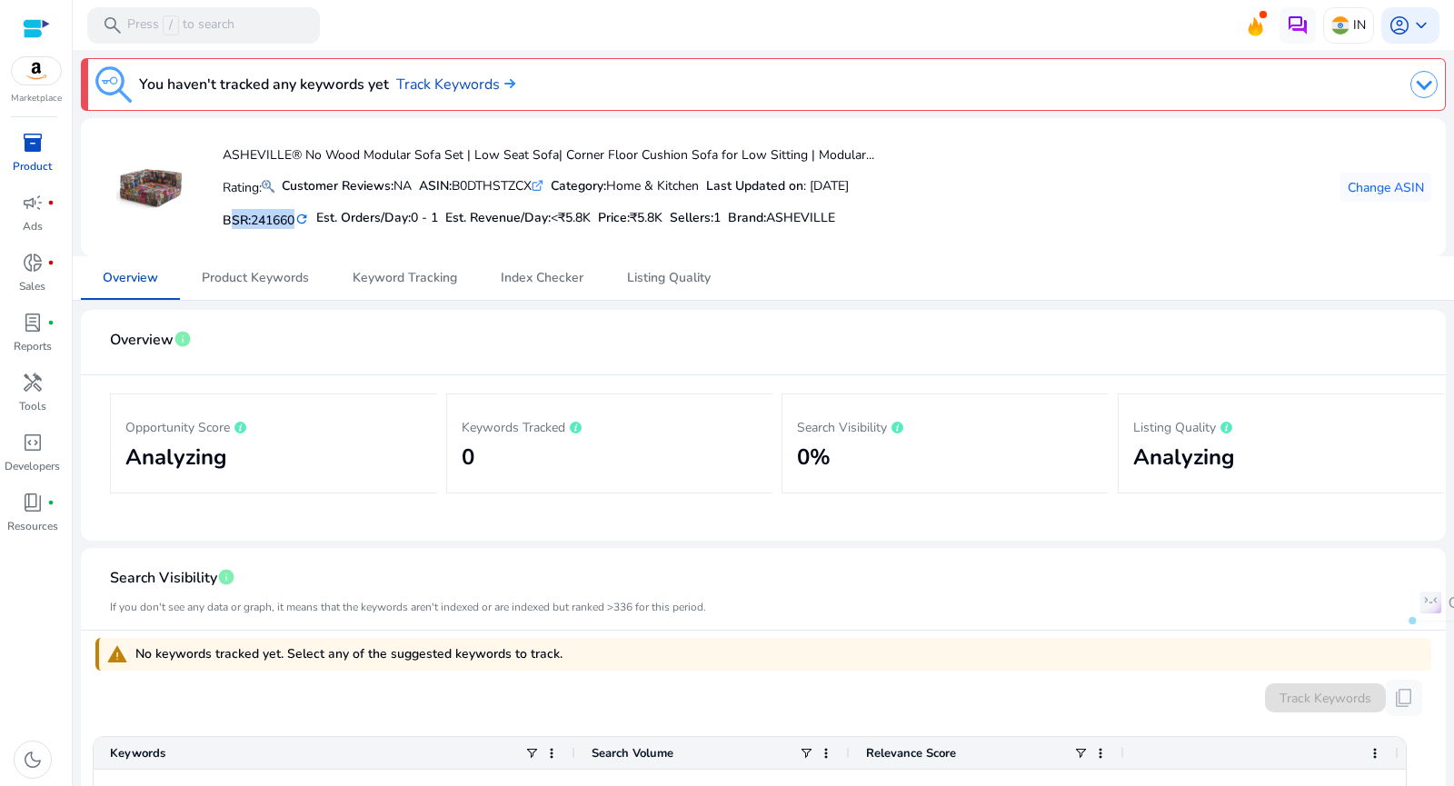
drag, startPoint x: 223, startPoint y: 220, endPoint x: 300, endPoint y: 218, distance: 77.2
click at [300, 218] on h5 "BSR: 241660 refresh" at bounding box center [266, 219] width 86 height 20
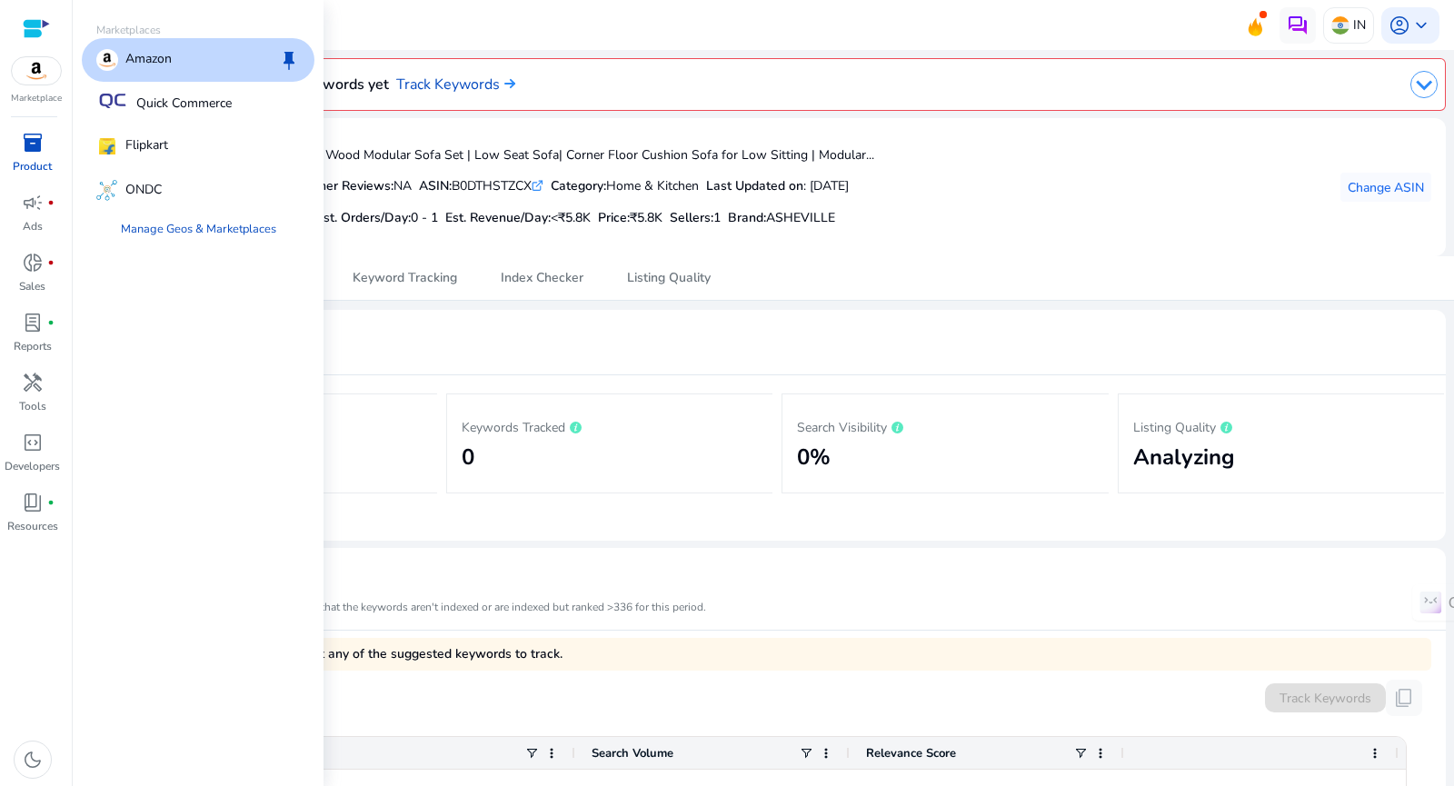
click at [162, 65] on p "Amazon" at bounding box center [148, 60] width 46 height 22
